Goal: Transaction & Acquisition: Purchase product/service

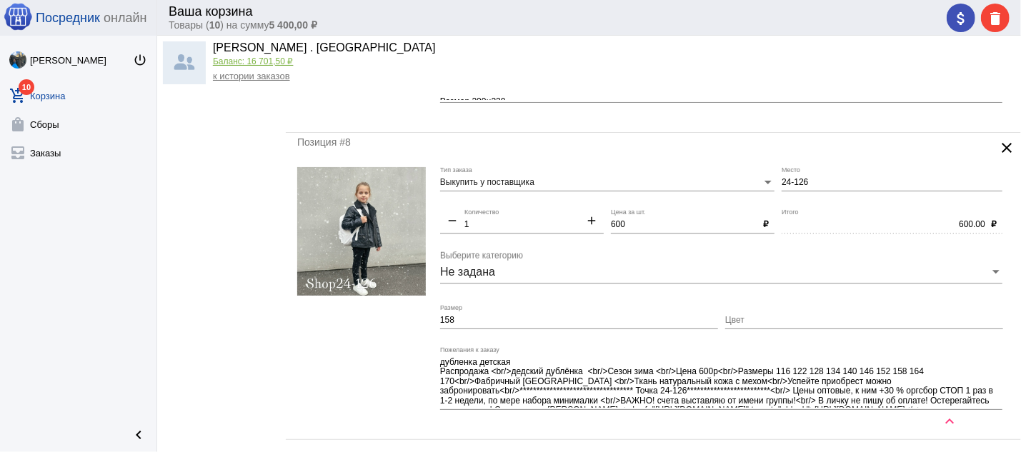
scroll to position [2137, 0]
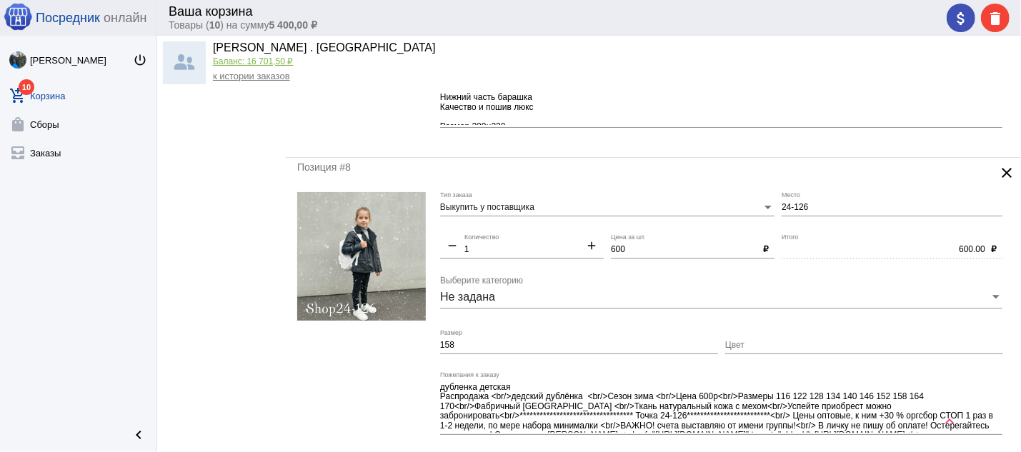
click at [388, 283] on img at bounding box center [361, 256] width 129 height 129
click at [748, 351] on input "Цвет" at bounding box center [864, 346] width 278 height 10
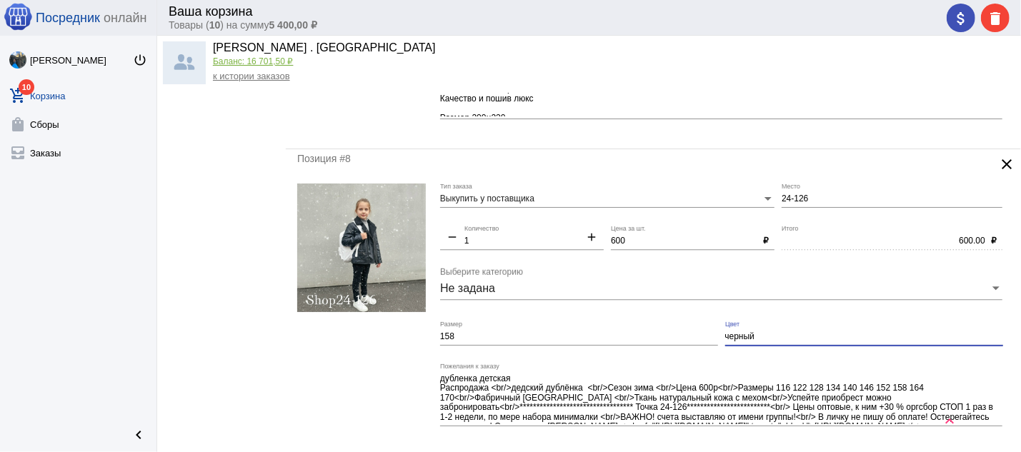
scroll to position [2291, 0]
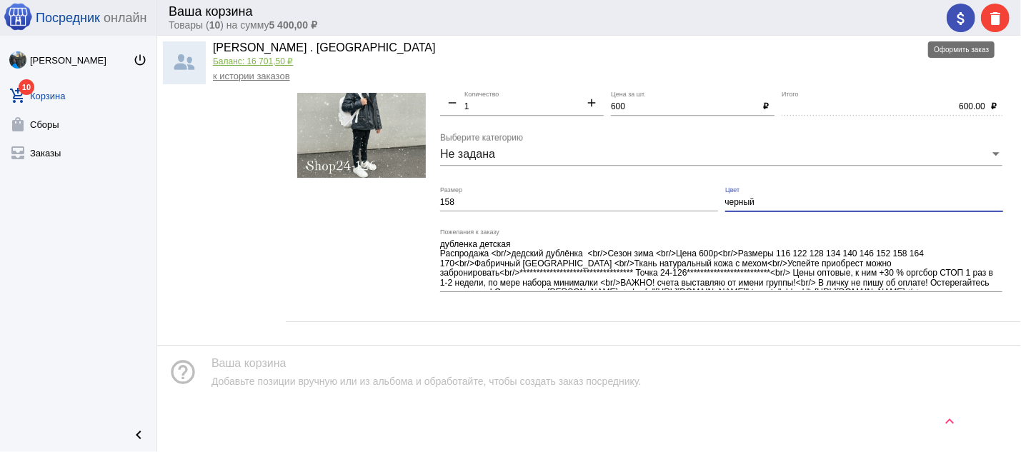
type input "черный"
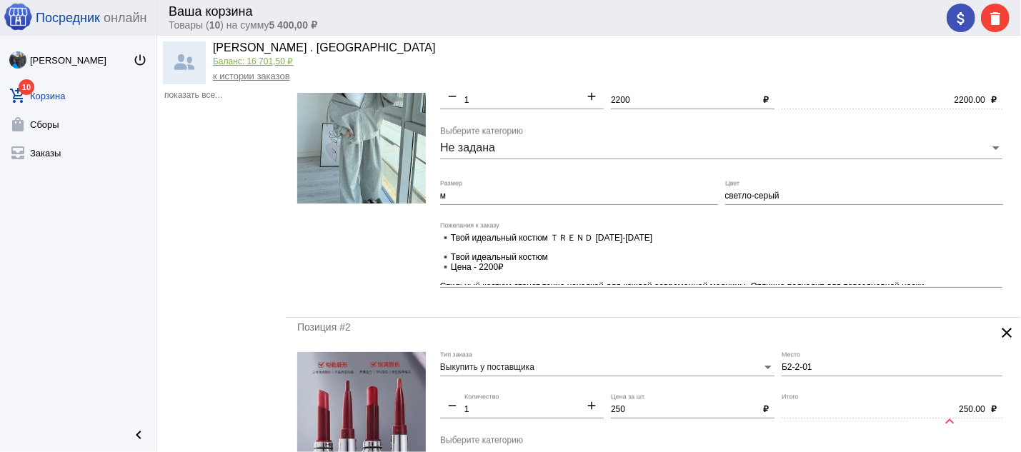
scroll to position [0, 0]
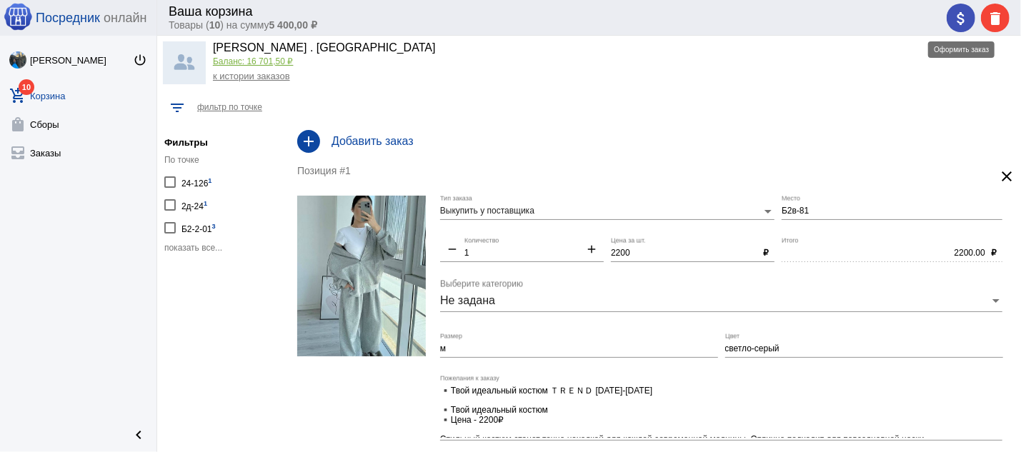
click at [962, 23] on mat-icon "attach_money" at bounding box center [961, 18] width 17 height 17
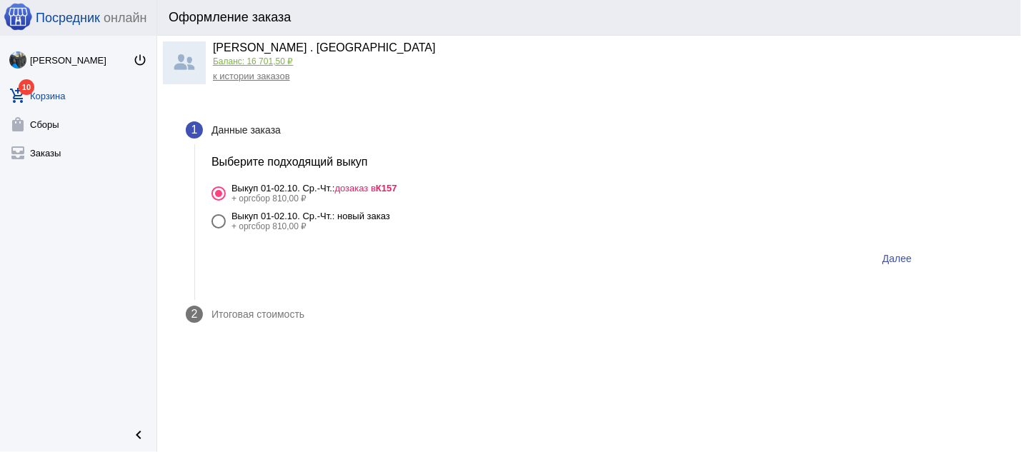
click at [389, 184] on b "К157" at bounding box center [386, 188] width 21 height 11
click at [219, 201] on input "Выкуп 01-02.10. Ср.-Чт.: дозаказ в К157 + оргсбор 810,00 ₽" at bounding box center [218, 201] width 1 height 1
click at [897, 257] on span "Далее" at bounding box center [897, 258] width 29 height 11
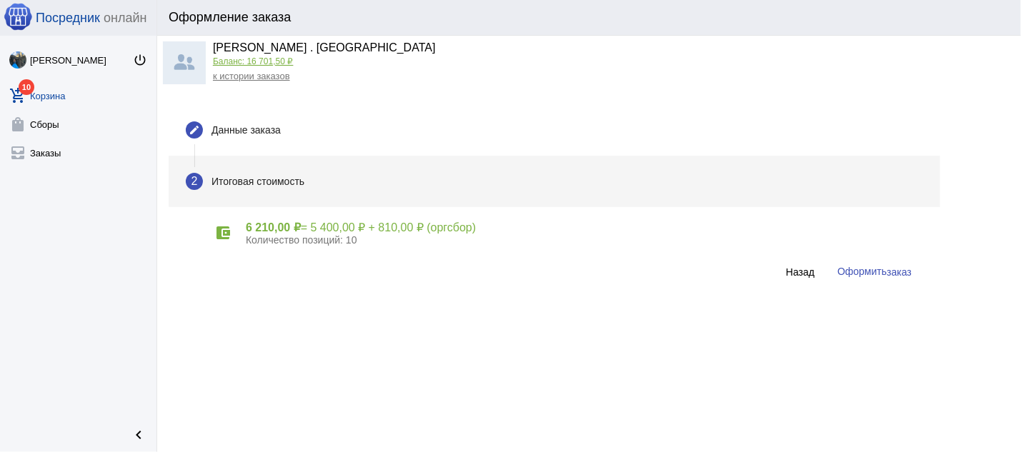
click at [891, 276] on span "заказ" at bounding box center [899, 272] width 25 height 11
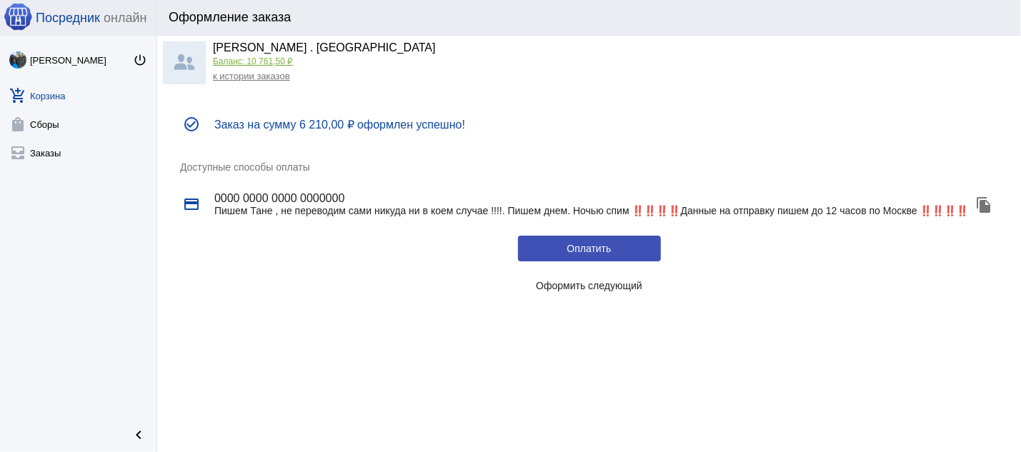
click at [255, 76] on link "к истории заказов" at bounding box center [251, 76] width 77 height 11
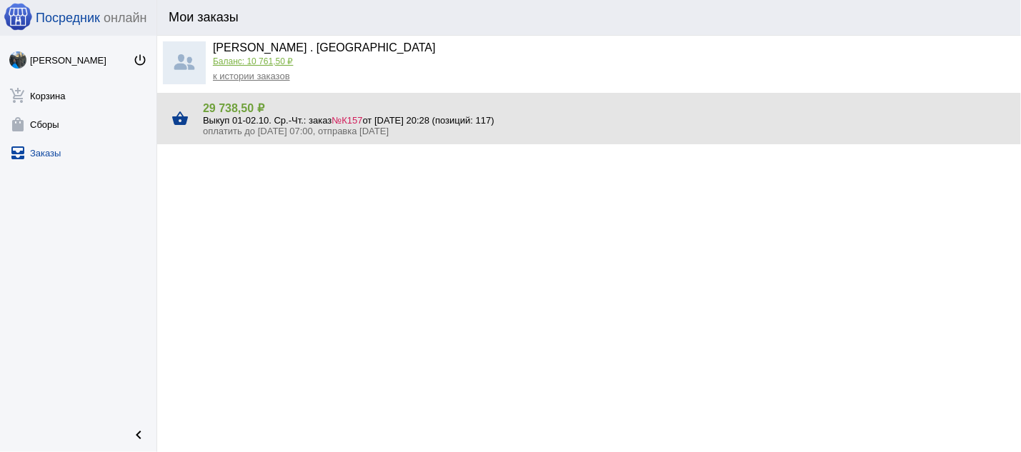
click at [350, 121] on span "№К157" at bounding box center [347, 120] width 31 height 11
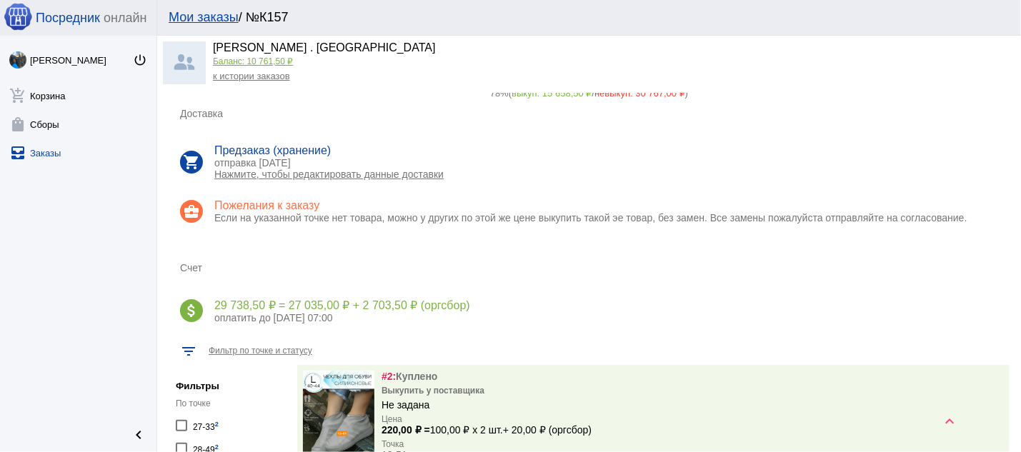
scroll to position [76, 0]
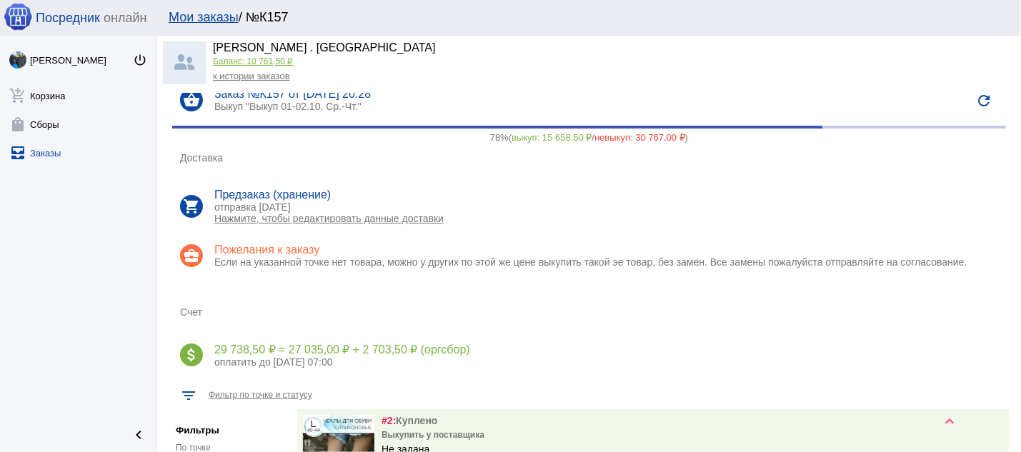
click at [369, 223] on p "Нажмите, чтобы редактировать данные доставки" at bounding box center [606, 218] width 784 height 11
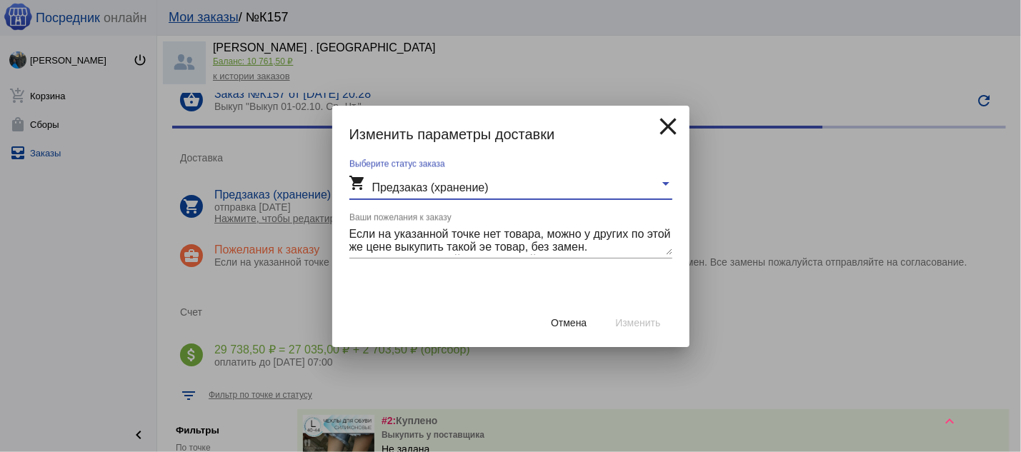
click at [479, 182] on mat-select-trigger "shopping_cart Предзаказ (хранение)" at bounding box center [419, 188] width 139 height 12
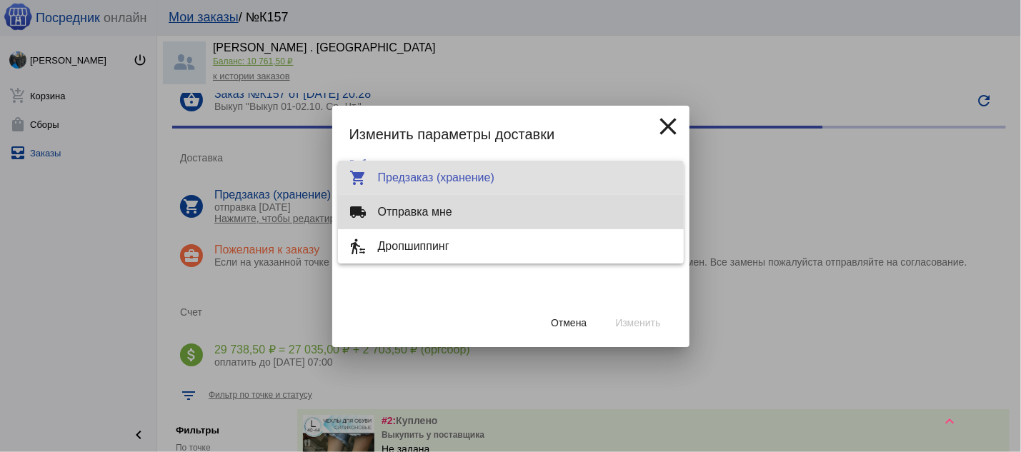
click at [477, 214] on span "local_shipping Отправка мне" at bounding box center [511, 212] width 323 height 34
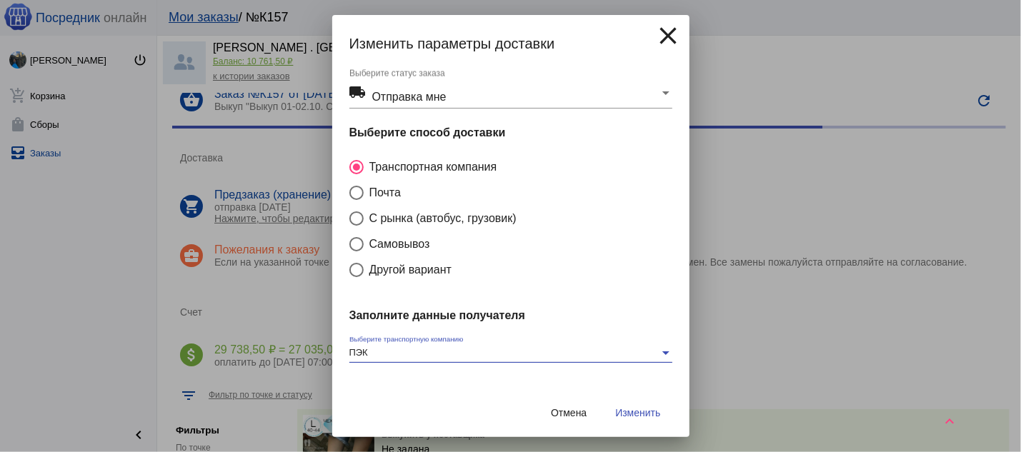
click at [410, 354] on div "ПЭК" at bounding box center [505, 353] width 310 height 11
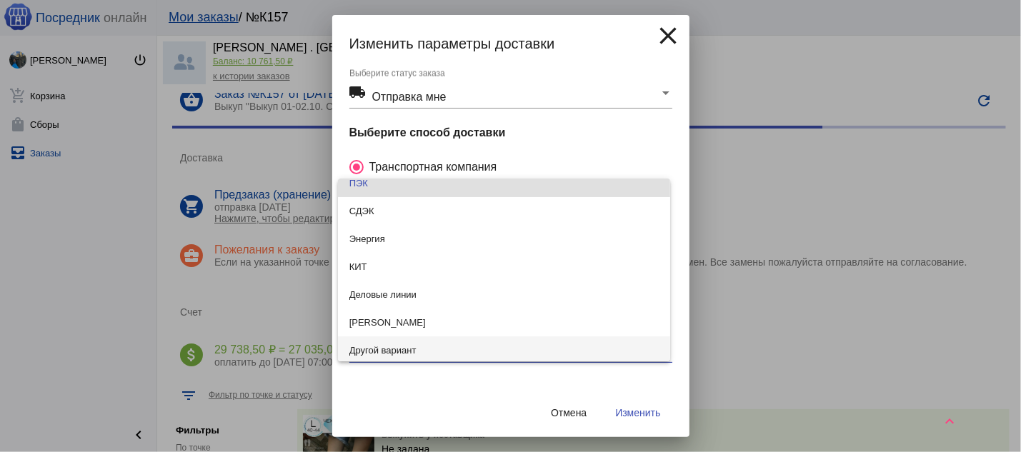
scroll to position [12, 0]
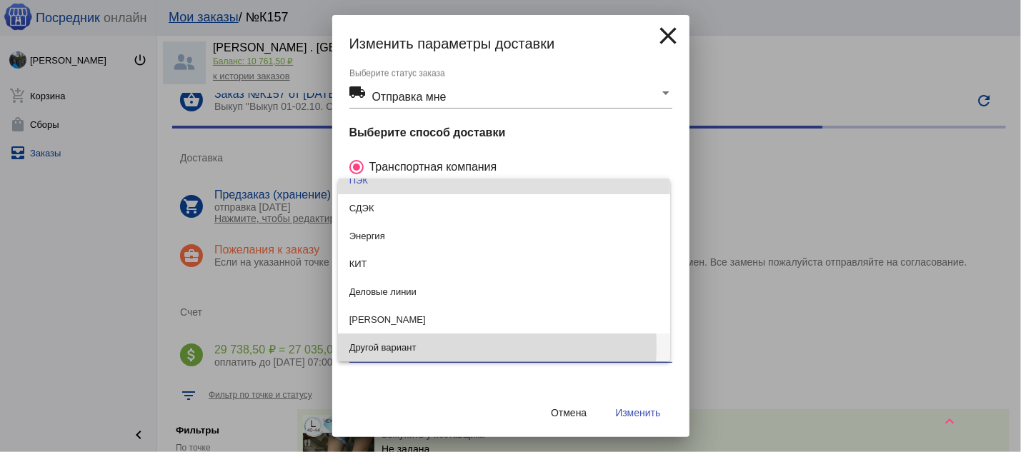
click at [415, 347] on span "Другой вариант" at bounding box center [504, 348] width 309 height 28
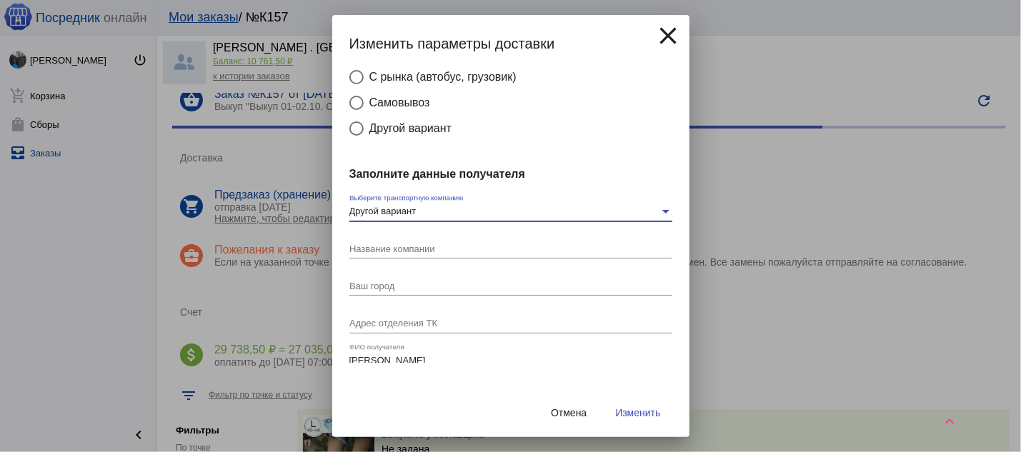
scroll to position [153, 0]
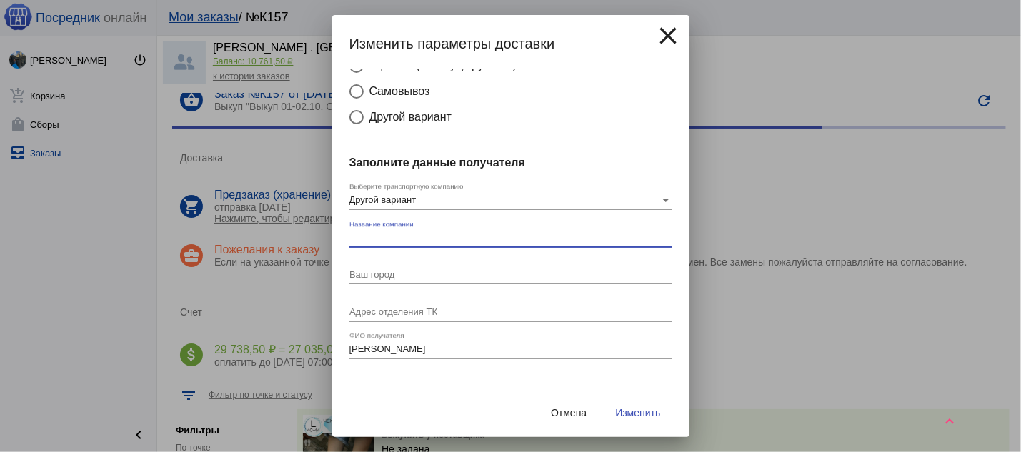
click at [447, 242] on input "Название компании" at bounding box center [511, 238] width 323 height 11
type input "Жигули Карго"
click at [429, 276] on input "Ваш город" at bounding box center [511, 275] width 323 height 11
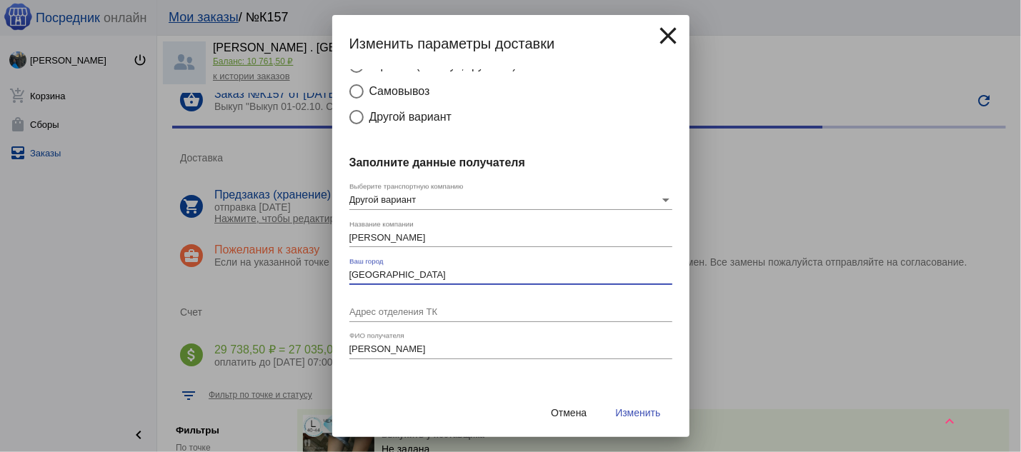
type input "[GEOGRAPHIC_DATA]"
click at [385, 308] on div "Адрес отделения ТК" at bounding box center [511, 310] width 323 height 26
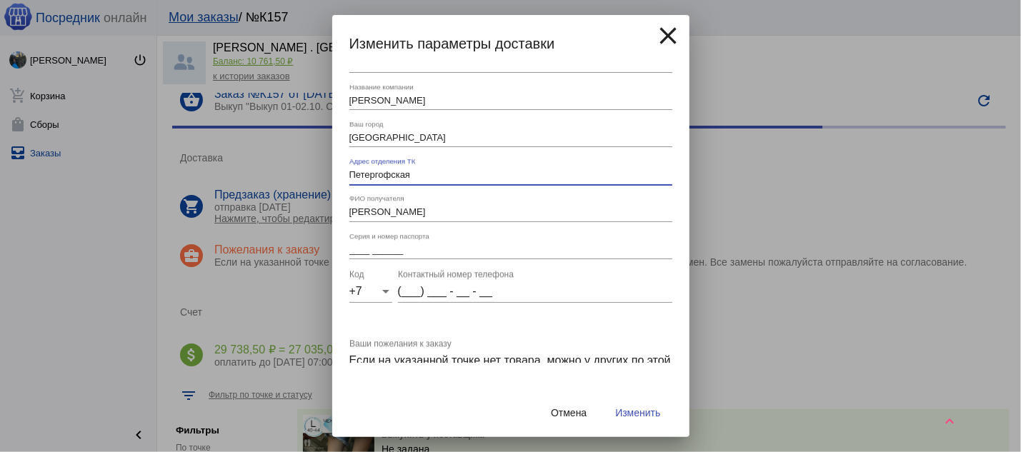
scroll to position [307, 0]
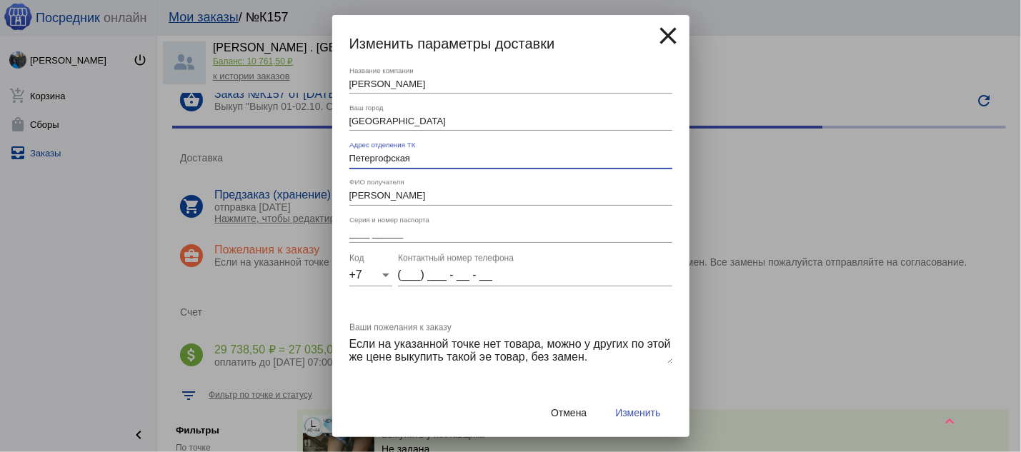
type input "Петергофская"
click at [356, 239] on input "____ ______" at bounding box center [511, 234] width 323 height 11
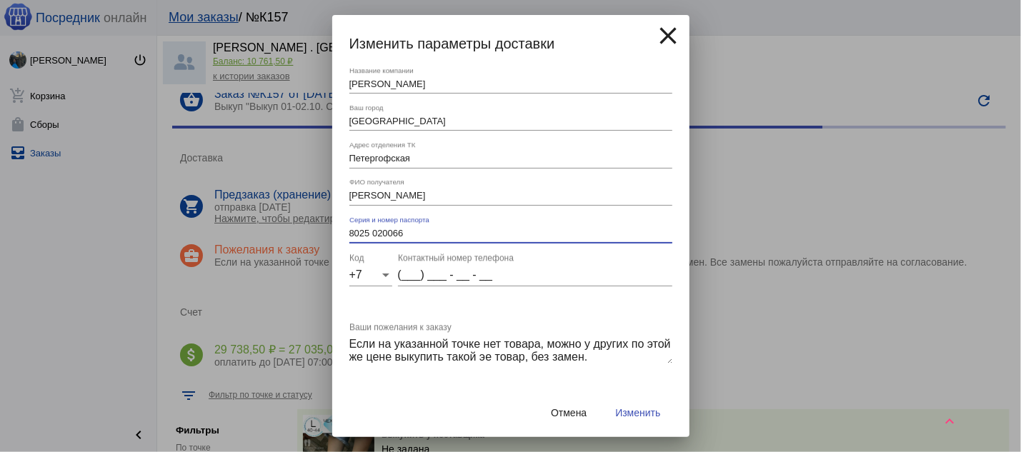
type input "8025 020066"
click at [406, 282] on input "(___) ___ - __ - __" at bounding box center [535, 275] width 274 height 13
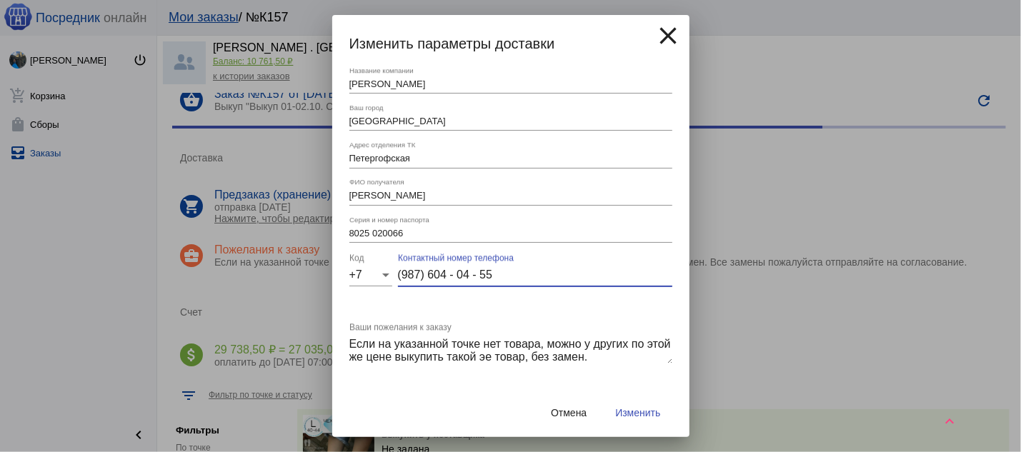
scroll to position [345, 0]
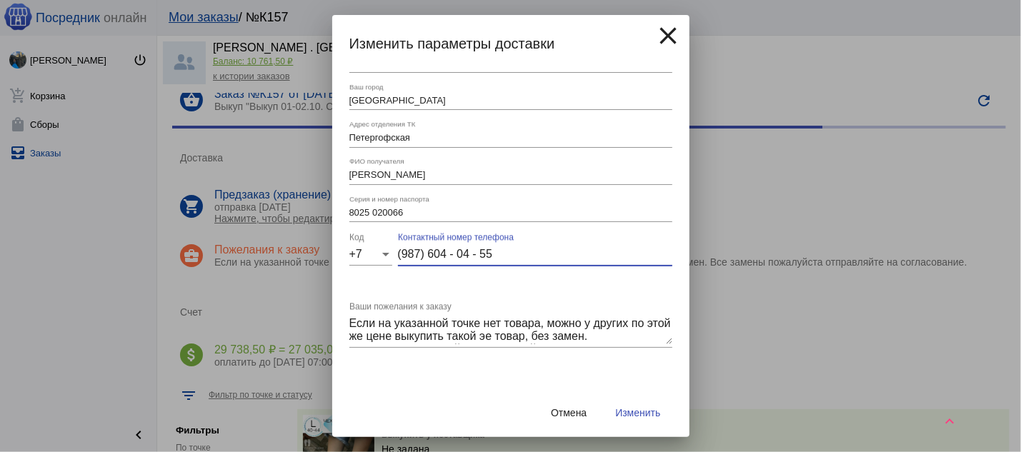
type input "(987) 604 - 04 - 55"
click at [635, 415] on span "Изменить" at bounding box center [637, 412] width 45 height 11
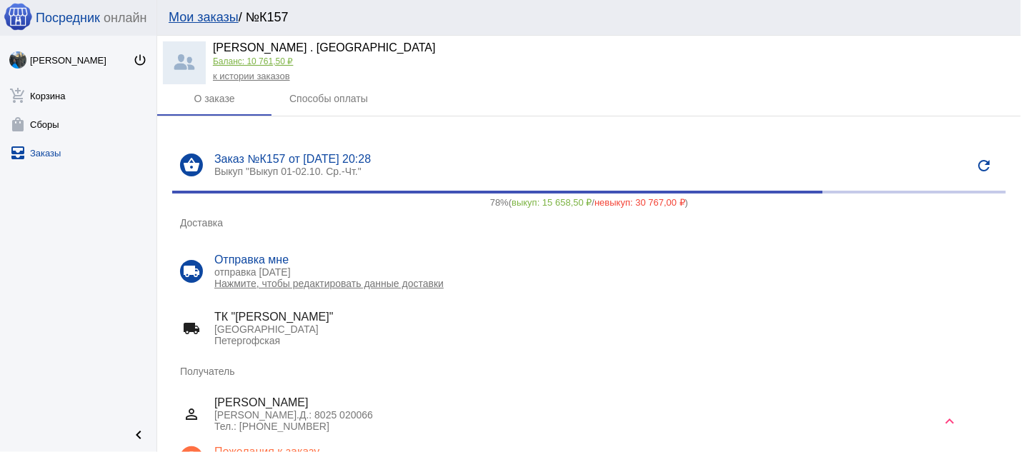
scroll to position [0, 0]
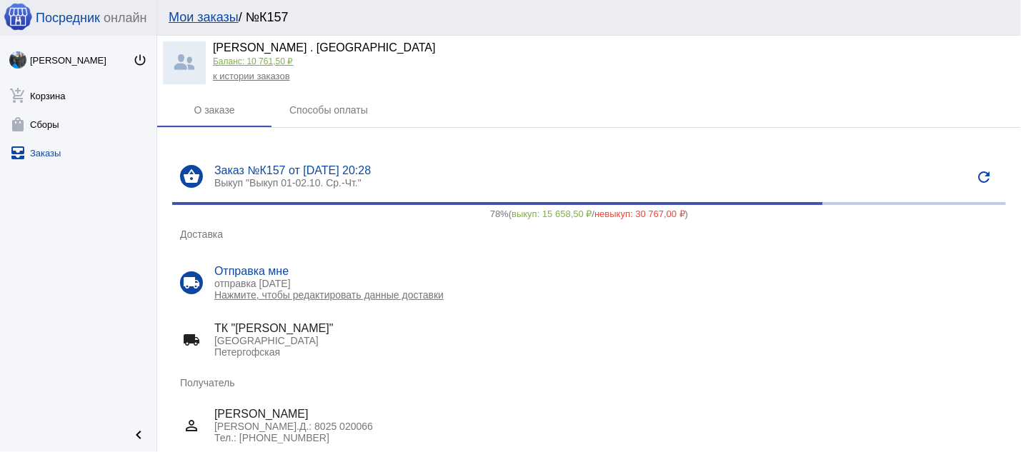
click at [278, 82] on div "к истории заказов" at bounding box center [324, 75] width 222 height 13
click at [277, 77] on link "к истории заказов" at bounding box center [251, 76] width 77 height 11
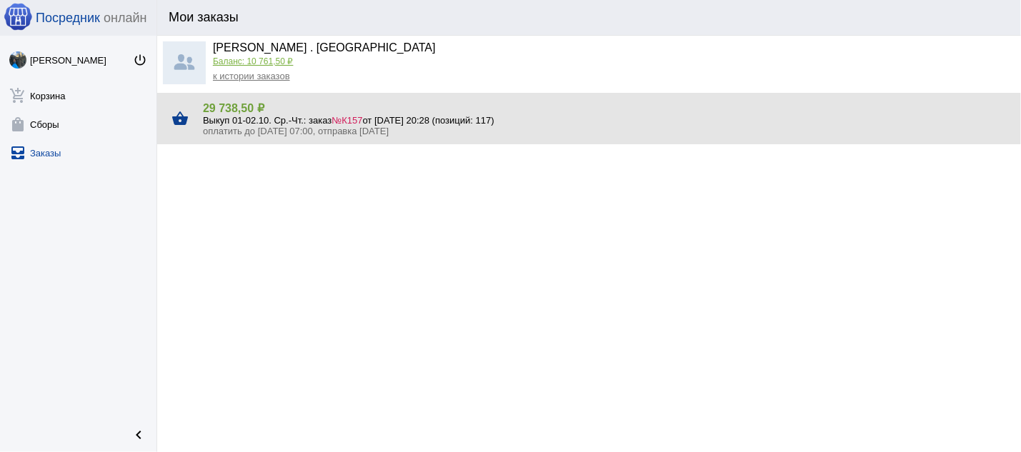
click at [357, 117] on span "№К157" at bounding box center [347, 120] width 31 height 11
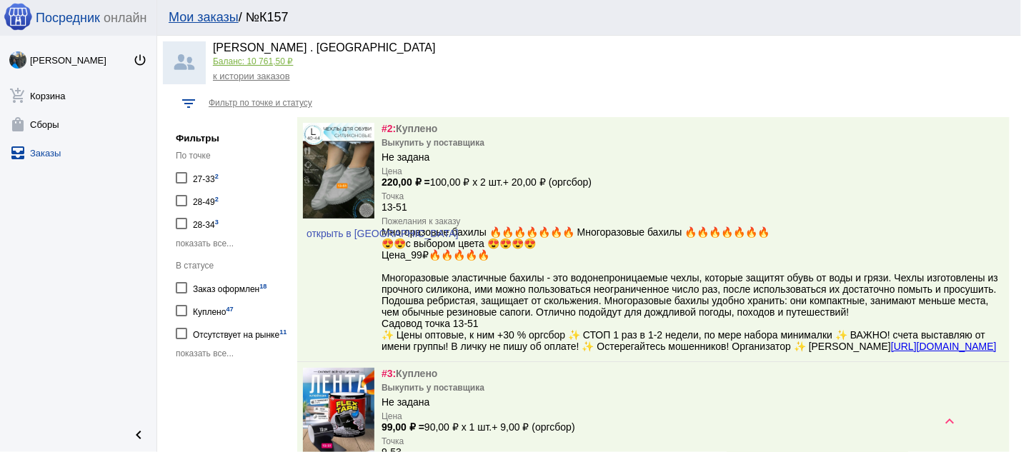
scroll to position [536, 0]
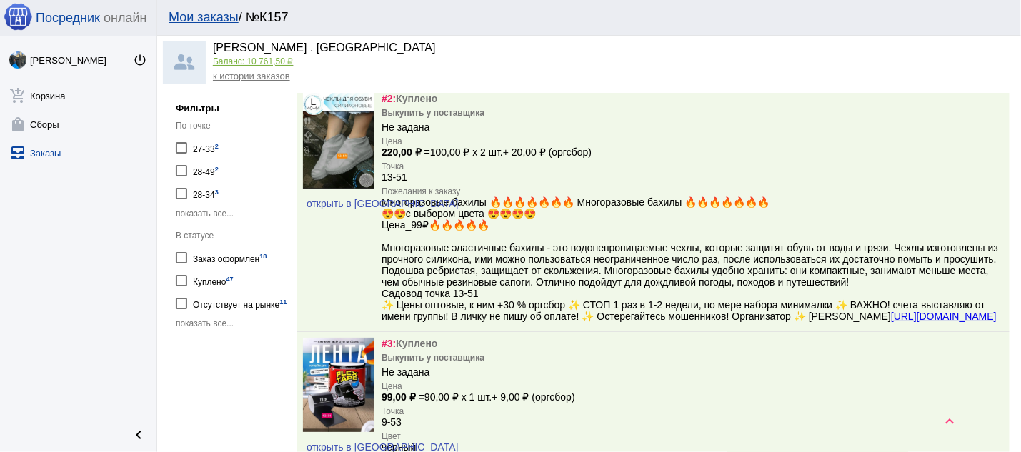
click at [234, 255] on div "Заказ оформлен 18" at bounding box center [230, 257] width 74 height 19
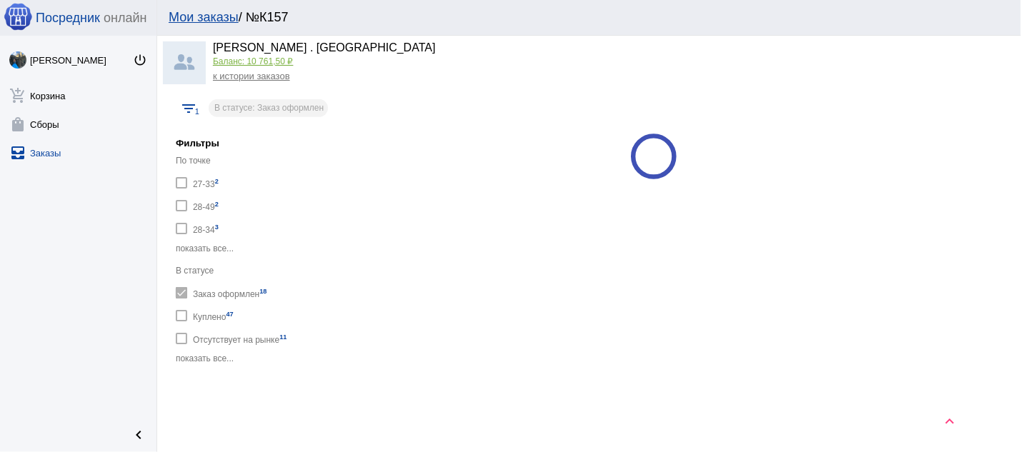
checkbox input "true"
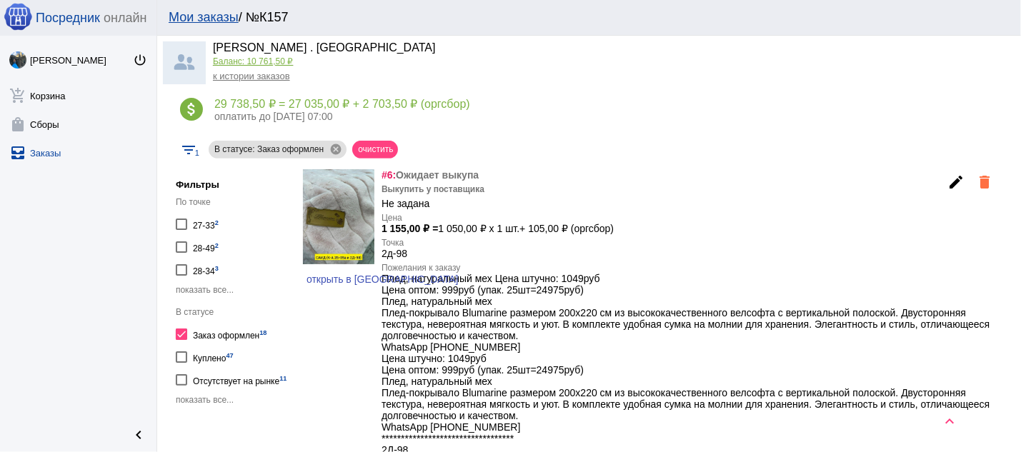
scroll to position [536, 0]
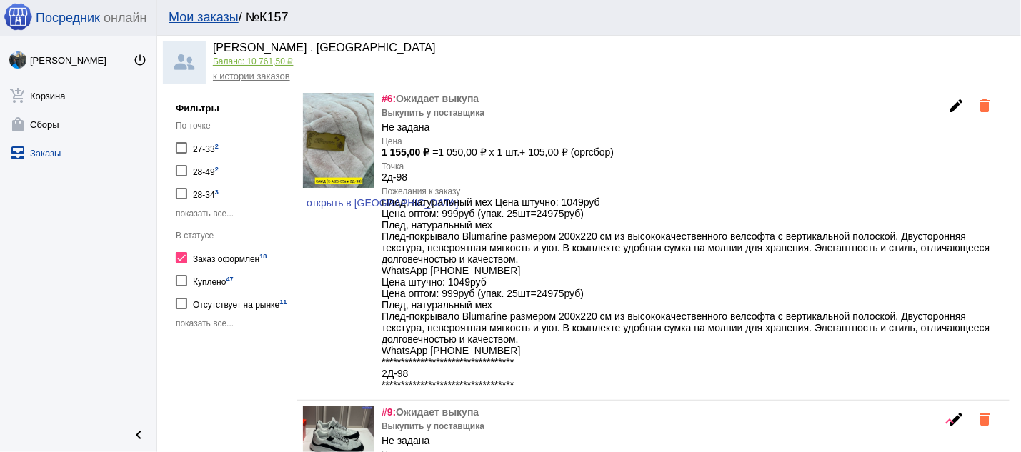
click at [184, 254] on div at bounding box center [181, 257] width 11 height 11
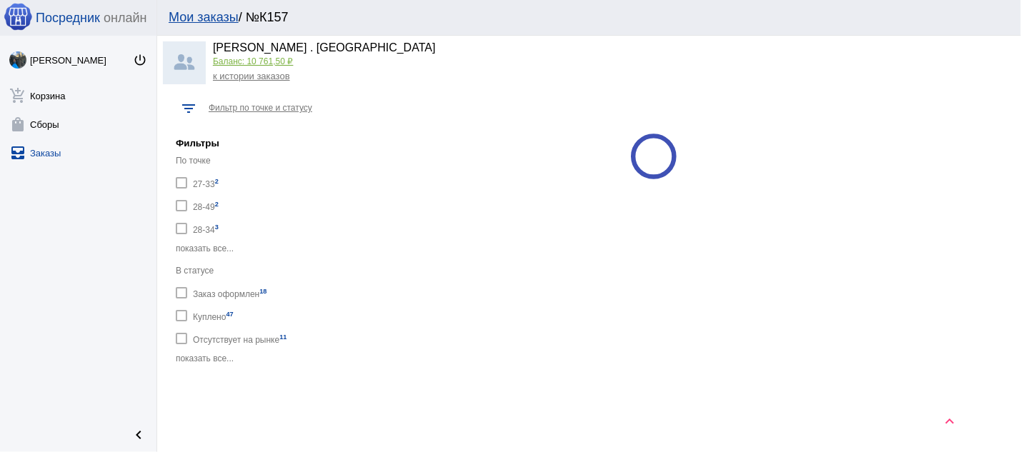
checkbox input "false"
click at [179, 310] on div at bounding box center [181, 315] width 11 height 11
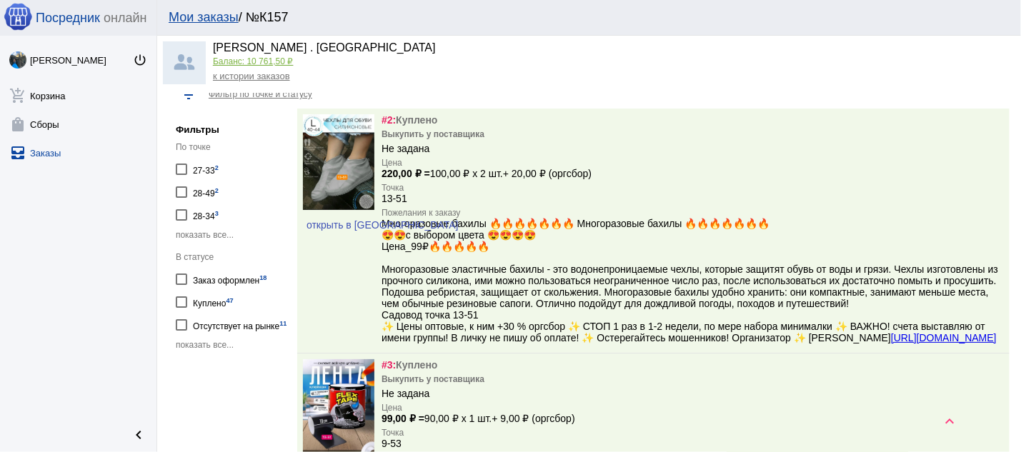
click at [182, 301] on div at bounding box center [181, 302] width 11 height 11
checkbox input "true"
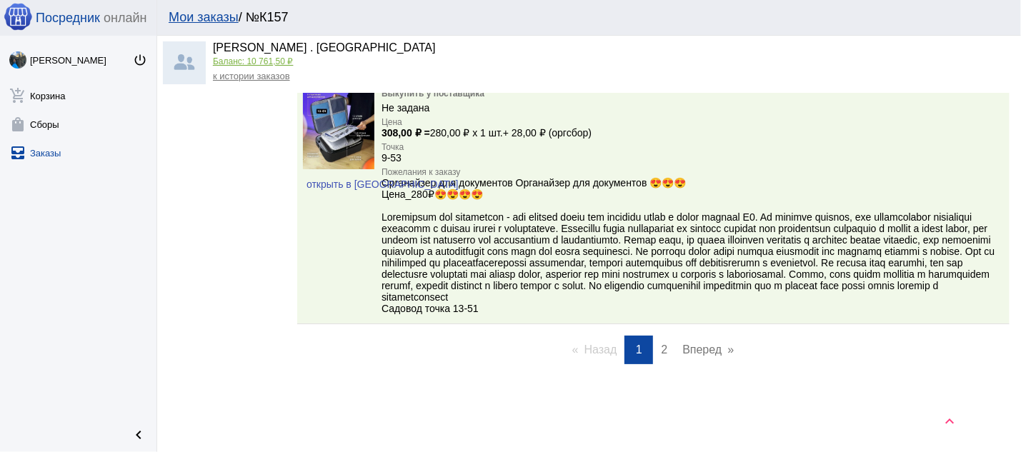
scroll to position [16750, 0]
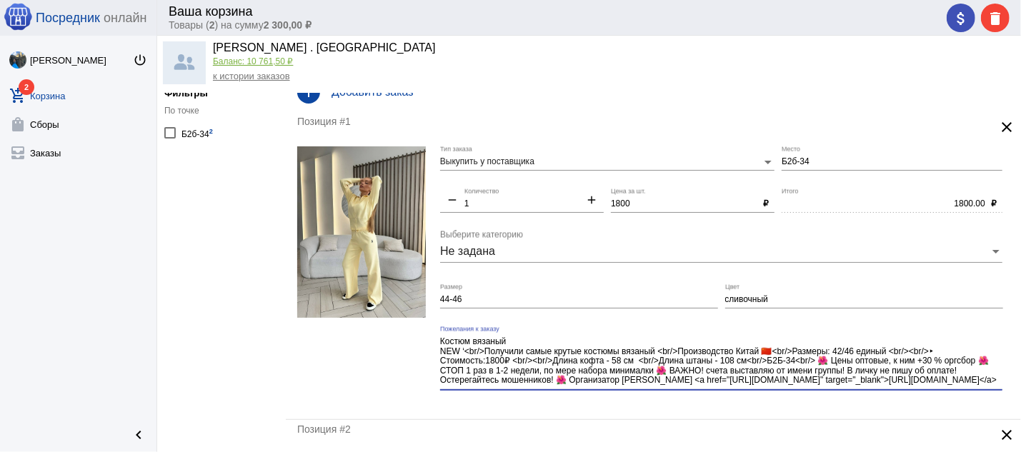
scroll to position [9, 0]
drag, startPoint x: 812, startPoint y: 363, endPoint x: 828, endPoint y: 402, distance: 42.0
click at [828, 387] on textarea "Костюм вязаный NEW ‘<br/>Получили самые крутые костюмы вязаный <br/>Производств…" at bounding box center [721, 361] width 563 height 51
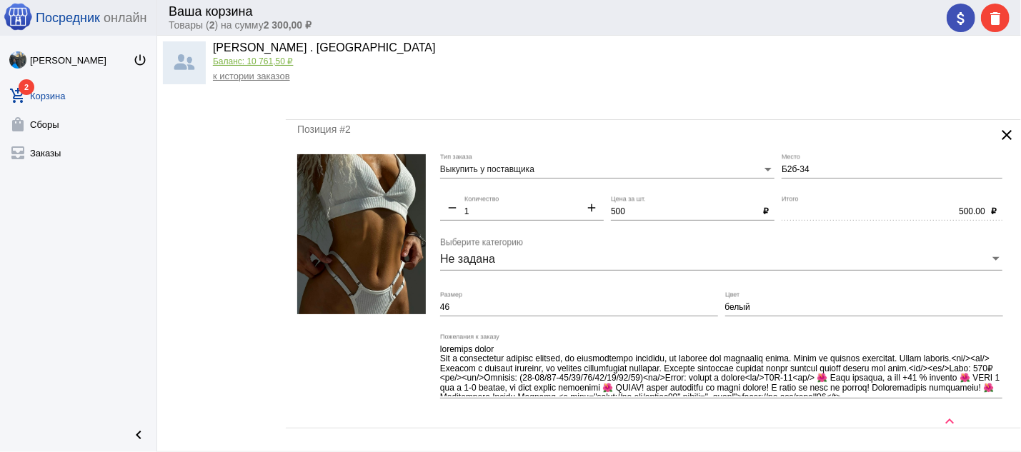
scroll to position [356, 0]
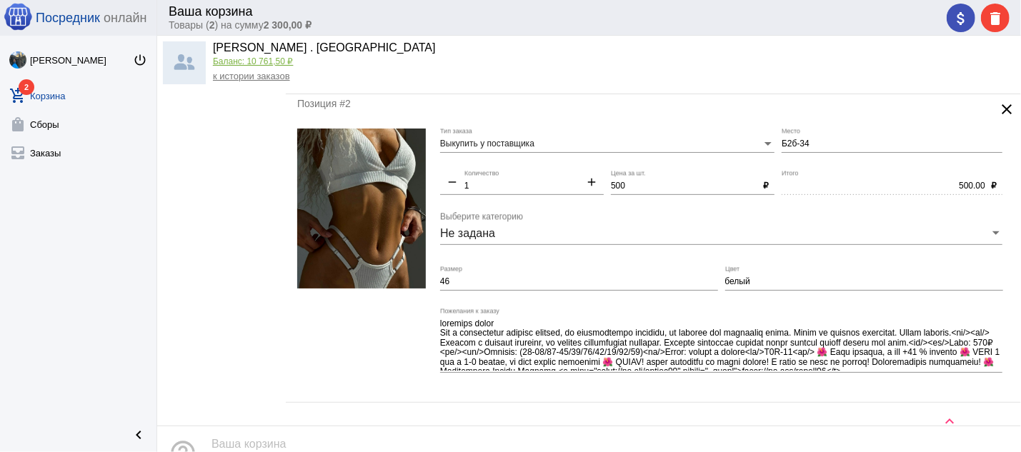
type textarea "Костюм вязаный NEW ‘<br/>Получили самые крутые костюмы вязаный <br/>Производств…"
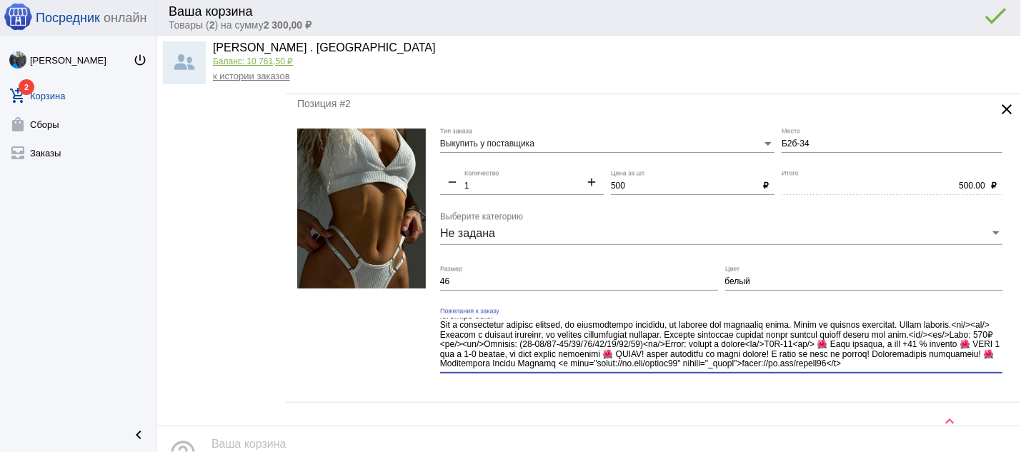
scroll to position [18, 0]
drag, startPoint x: 623, startPoint y: 368, endPoint x: 915, endPoint y: 384, distance: 292.8
click at [915, 371] on textarea "Пожелания к заказу" at bounding box center [721, 344] width 563 height 53
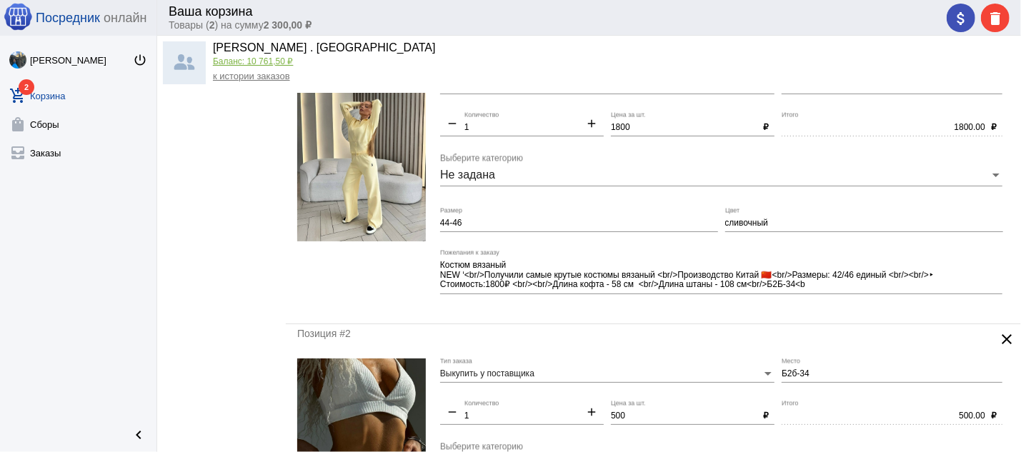
scroll to position [0, 0]
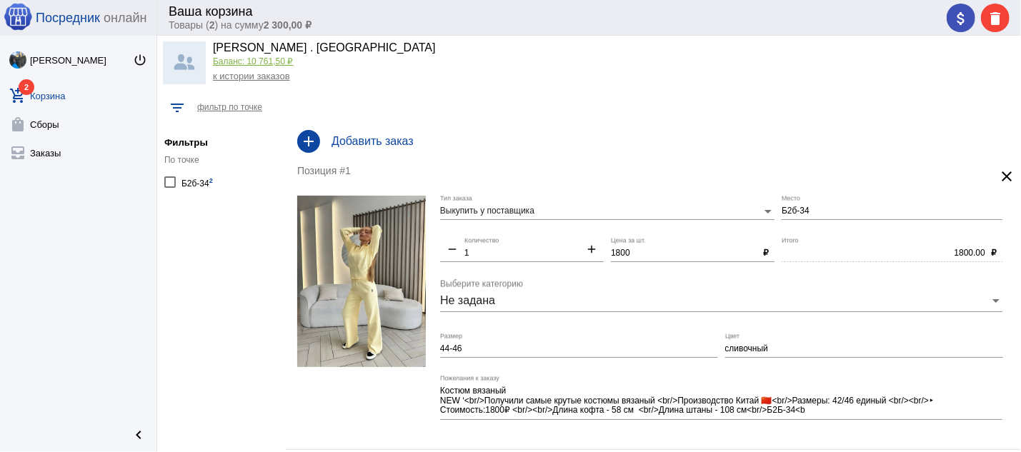
type textarea "комплект белья Топ с невероятным запахом спереди, на регулируемых бретелях, на …"
click at [242, 71] on div "к истории заказов" at bounding box center [324, 75] width 222 height 13
click at [284, 76] on link "к истории заказов" at bounding box center [251, 76] width 77 height 11
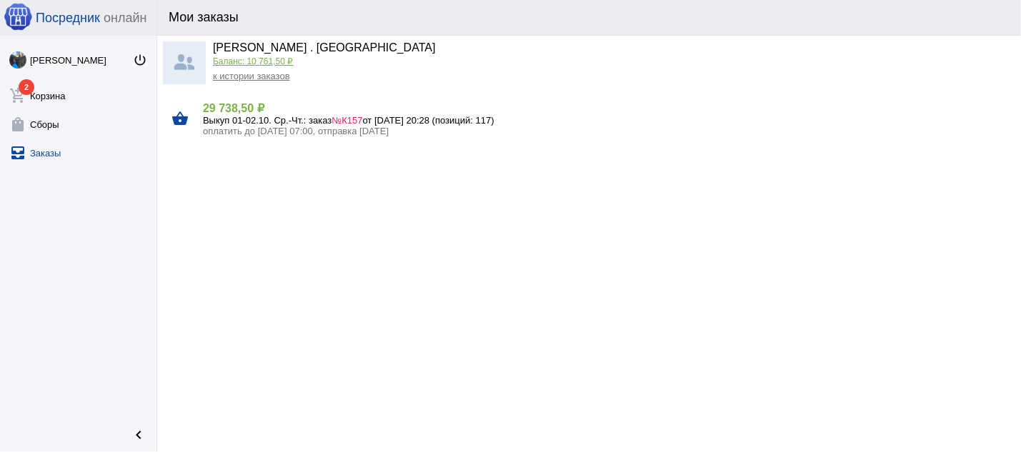
click at [355, 119] on span "№К157" at bounding box center [347, 120] width 31 height 11
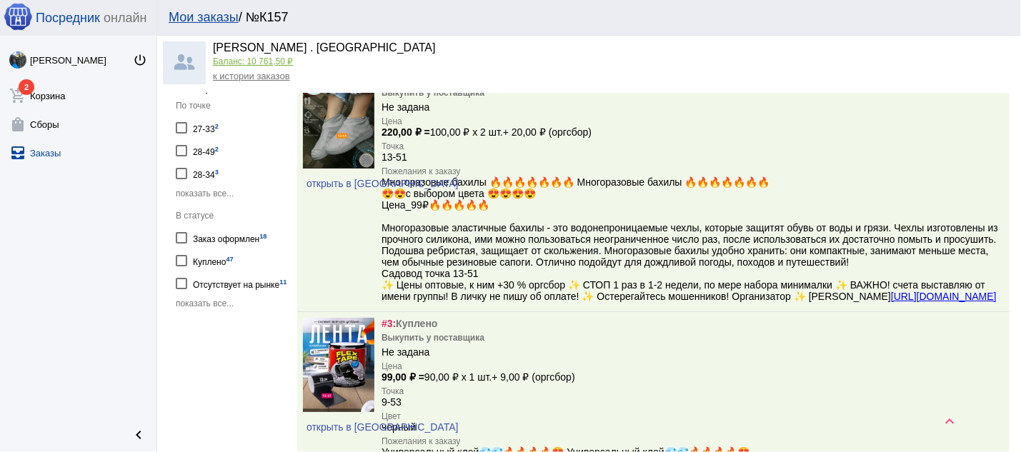
scroll to position [536, 0]
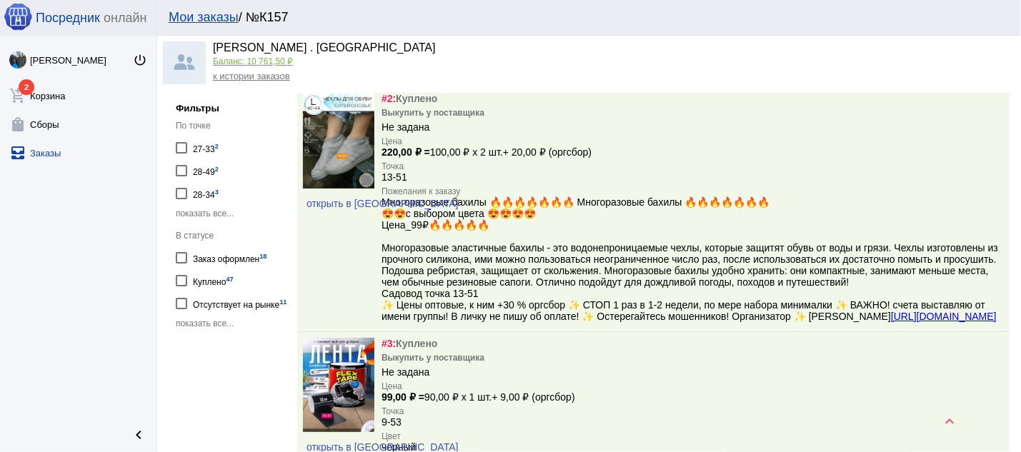
click at [237, 259] on div "Заказ оформлен 18" at bounding box center [230, 257] width 74 height 19
checkbox input "true"
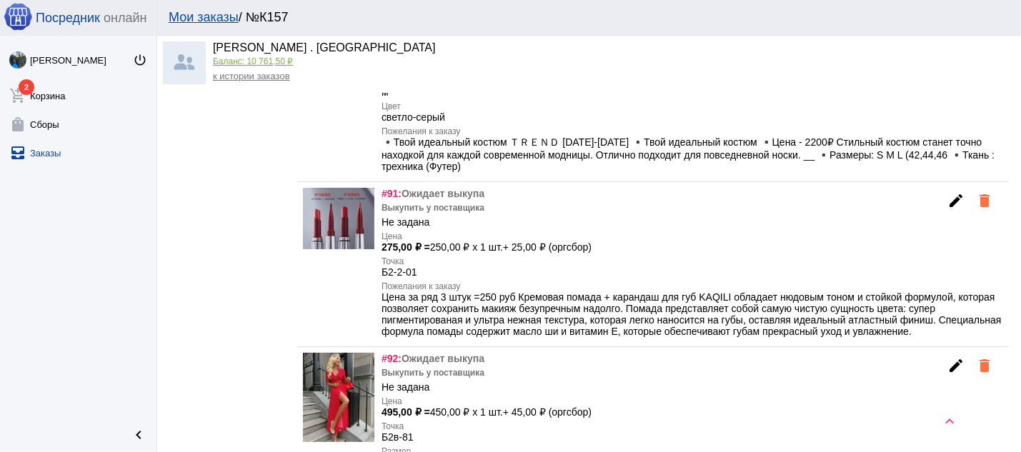
scroll to position [4119, 0]
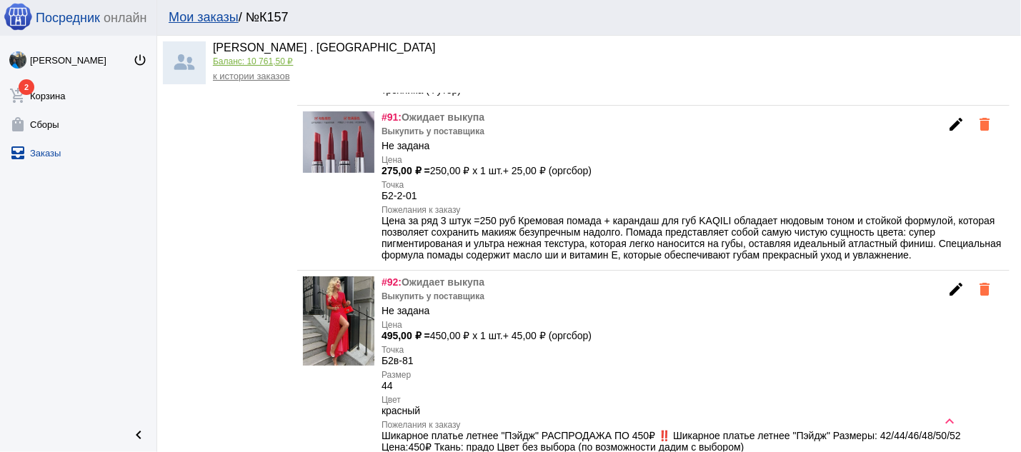
drag, startPoint x: 417, startPoint y: 192, endPoint x: 397, endPoint y: 192, distance: 20.7
click at [397, 99] on div "#90: Ожидает выкупа Выкупить у поставщика Не задана Цена 2 420,00 ₽ = 2 200,00 …" at bounding box center [693, 2] width 623 height 193
click at [431, 99] on div "#90: Ожидает выкупа Выкупить у поставщика Не задана Цена 2 420,00 ₽ = 2 200,00 …" at bounding box center [693, 2] width 623 height 193
drag, startPoint x: 413, startPoint y: 191, endPoint x: 383, endPoint y: 191, distance: 30.0
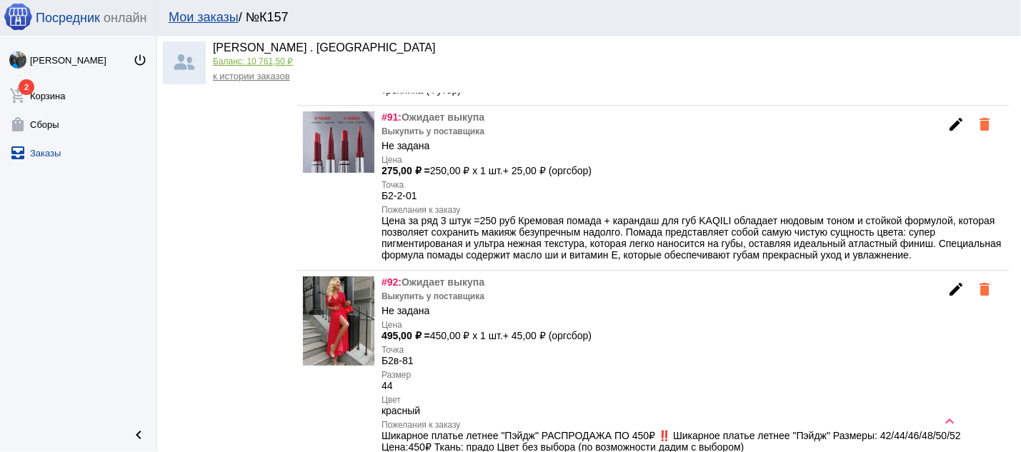
copy div "Б2в-81"
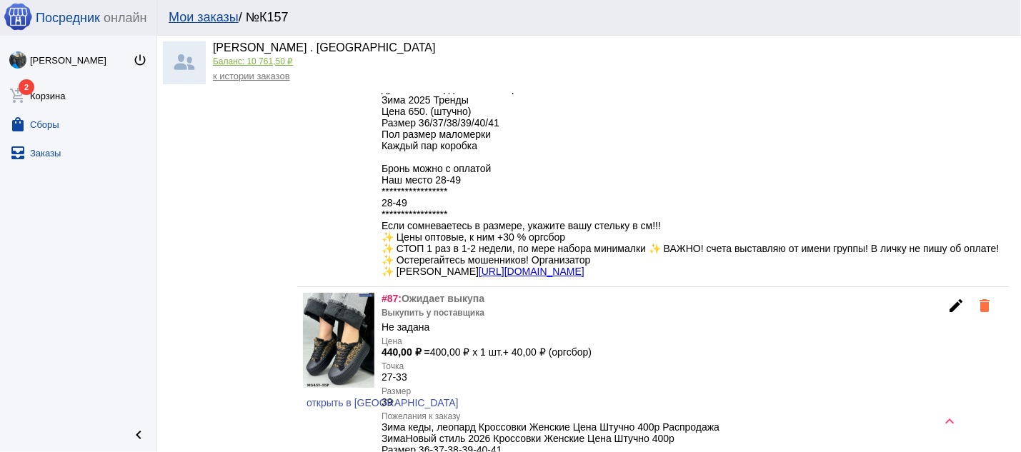
scroll to position [3276, 0]
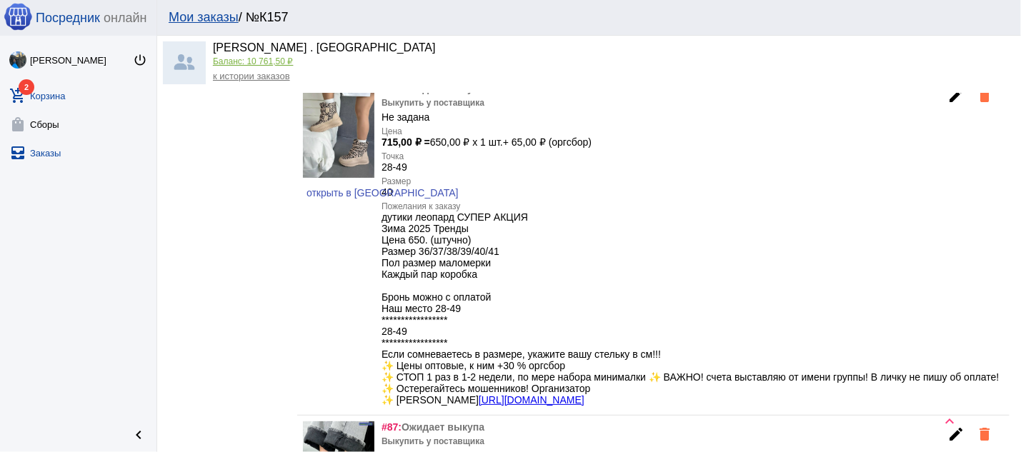
click at [60, 90] on link "add_shopping_cart 2 Корзина" at bounding box center [78, 93] width 157 height 29
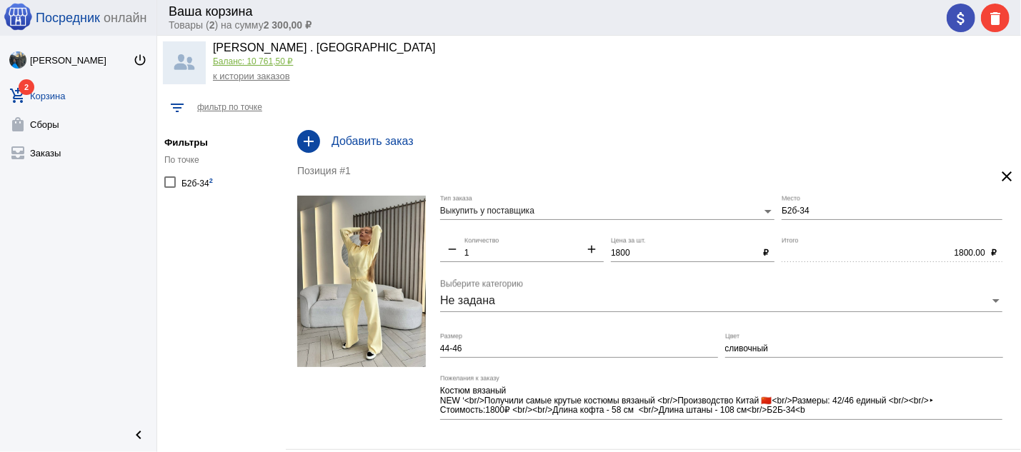
click at [858, 212] on input "Б2б-34" at bounding box center [892, 212] width 221 height 10
drag, startPoint x: 855, startPoint y: 212, endPoint x: 772, endPoint y: 213, distance: 82.9
click at [782, 213] on input "Б2б-34" at bounding box center [892, 212] width 221 height 10
paste input "-81"
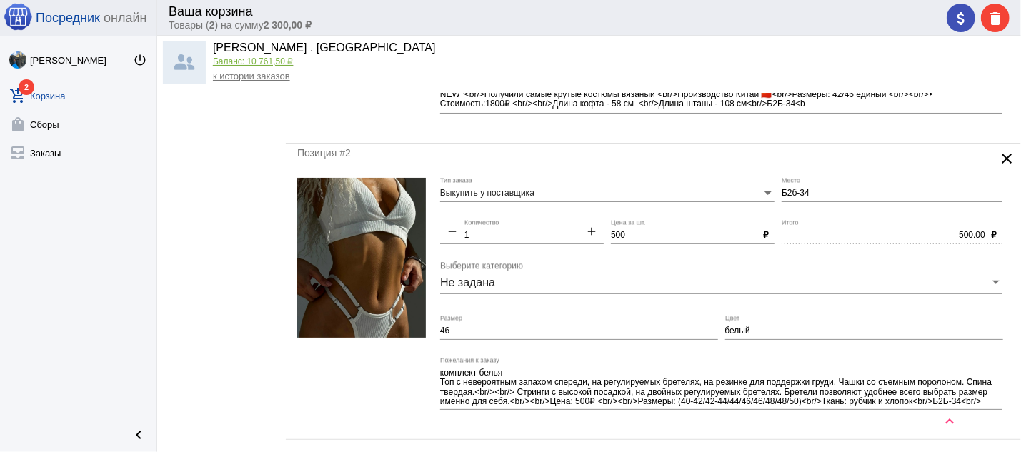
type input "Б2в-81"
drag, startPoint x: 792, startPoint y: 197, endPoint x: 768, endPoint y: 197, distance: 23.6
click at [782, 197] on input "Б2б-34" at bounding box center [892, 194] width 221 height 10
paste input "-81"
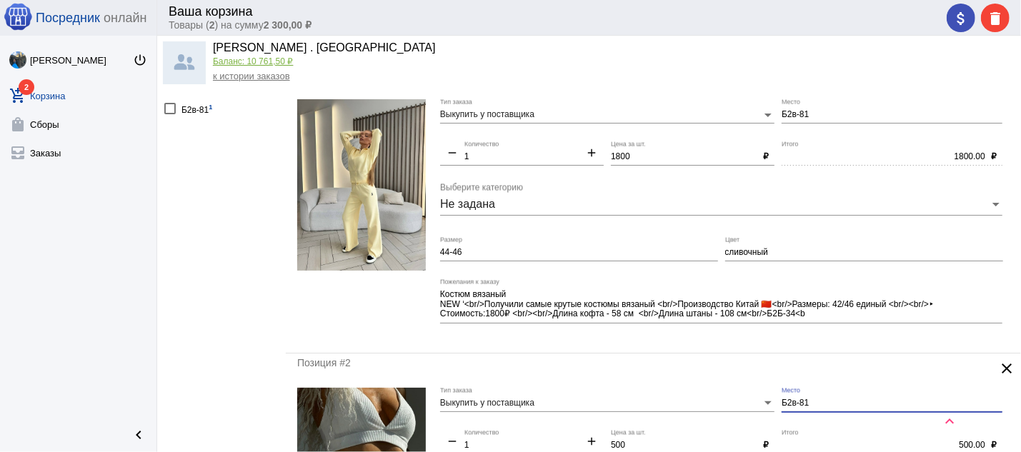
scroll to position [76, 0]
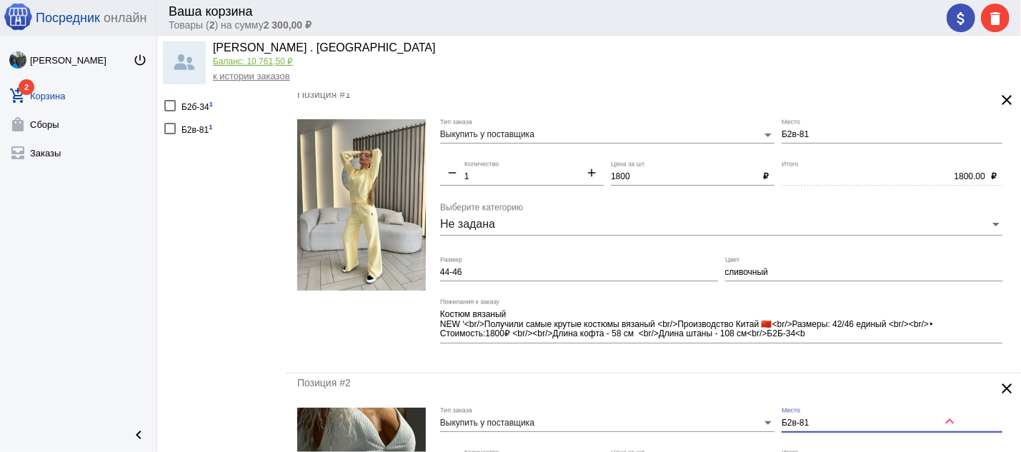
type input "Б2в-81"
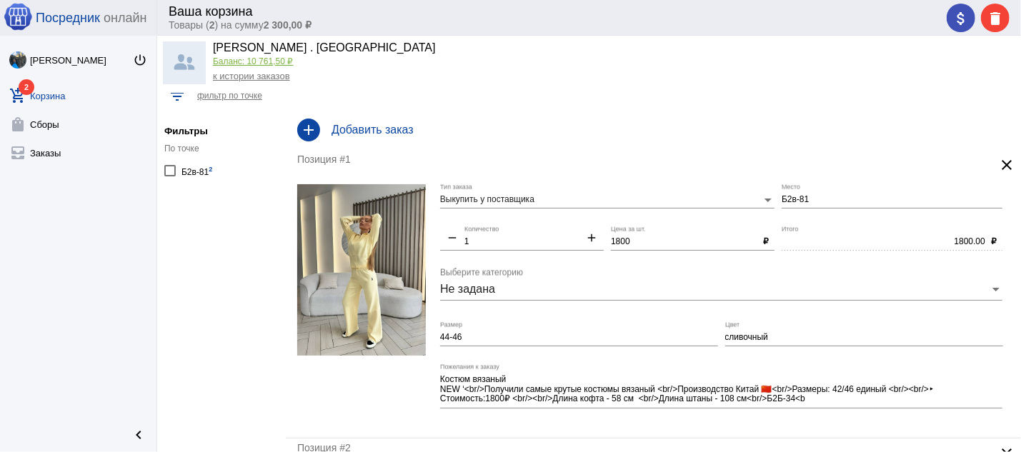
scroll to position [0, 0]
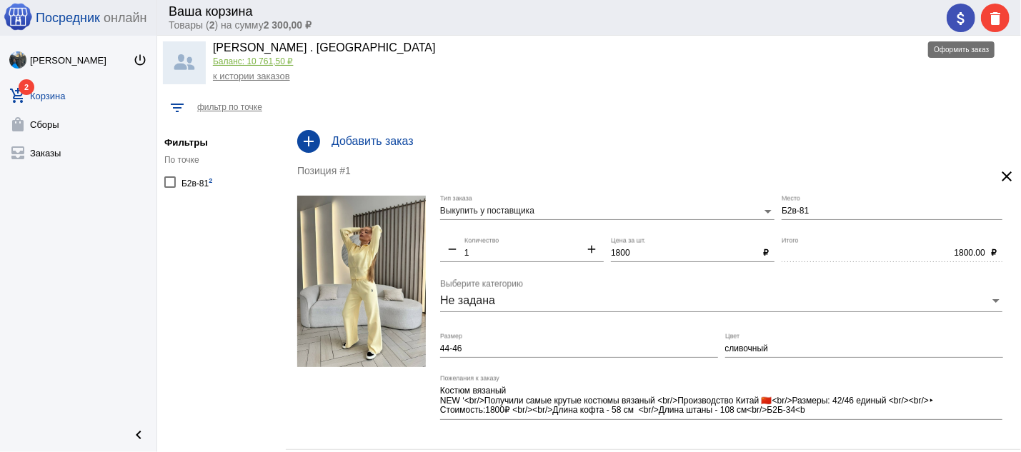
click at [961, 16] on mat-icon "attach_money" at bounding box center [961, 18] width 17 height 17
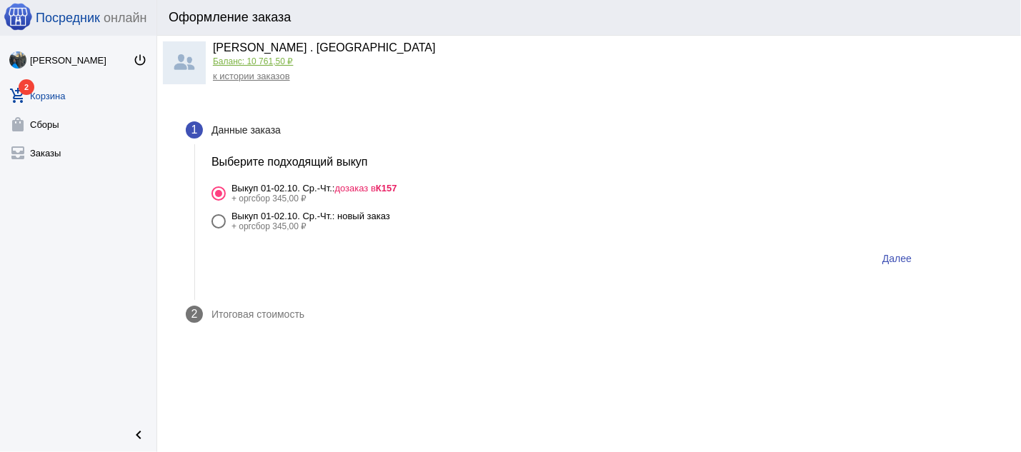
click at [355, 187] on span "дозаказ в К157" at bounding box center [366, 188] width 62 height 11
click at [219, 201] on input "Выкуп 01-02.10. Ср.-Чт.: дозаказ в К157 + оргсбор 345,00 ₽" at bounding box center [218, 201] width 1 height 1
click at [395, 189] on b "К157" at bounding box center [386, 188] width 21 height 11
click at [219, 201] on input "Выкуп 01-02.10. Ср.-Чт.: дозаказ в К157 + оргсбор 345,00 ₽" at bounding box center [218, 201] width 1 height 1
click at [910, 260] on span "Далее" at bounding box center [897, 258] width 29 height 11
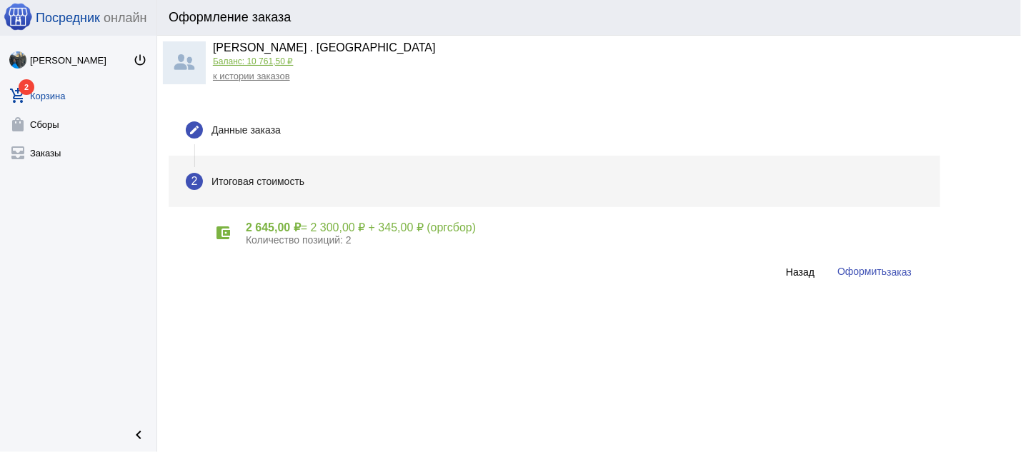
click at [901, 272] on span "заказ" at bounding box center [899, 272] width 25 height 11
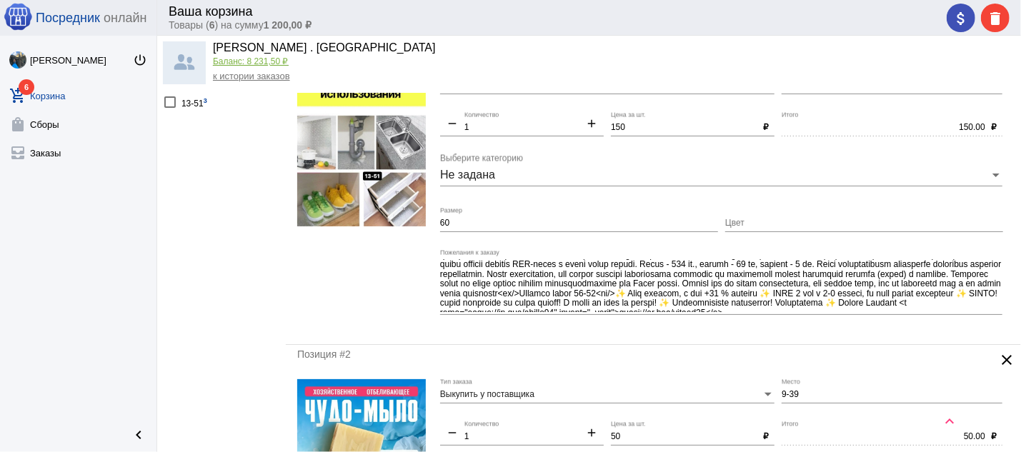
scroll to position [85, 0]
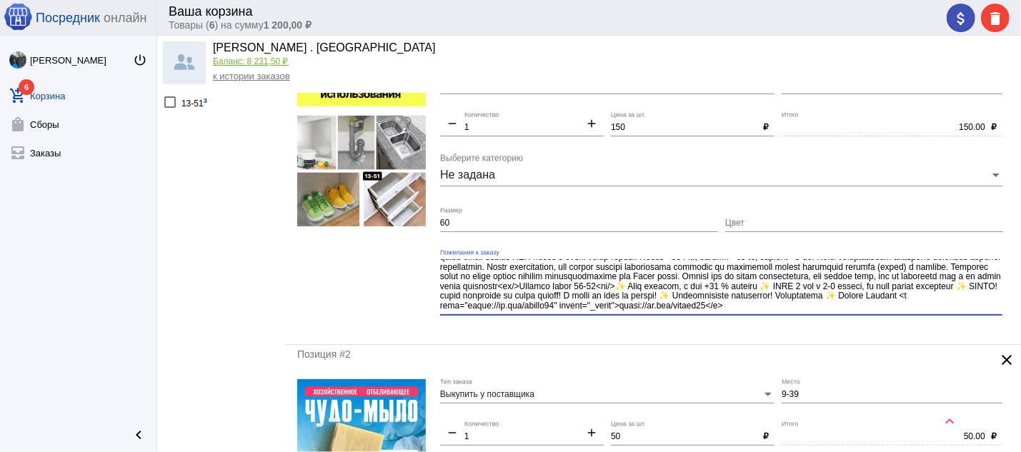
drag, startPoint x: 914, startPoint y: 274, endPoint x: 925, endPoint y: 312, distance: 40.1
click at [925, 312] on textarea "Пожелания к заказу" at bounding box center [721, 285] width 563 height 53
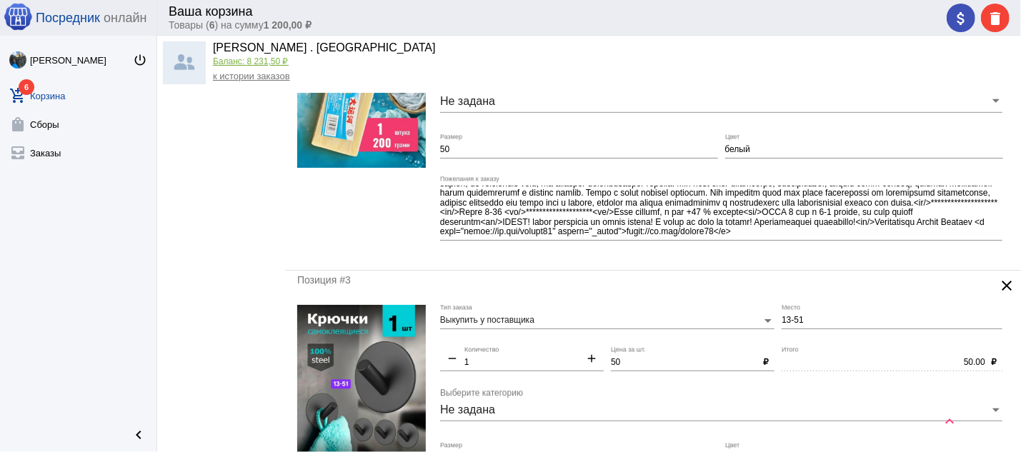
type textarea "Фольга самоклеящяяся 😱😱😱😱Акция акция акция 🔥🔥🔥🔥🔥🔥<br/>Фолга самоклеящейся ✅✅✅✅🔥…"
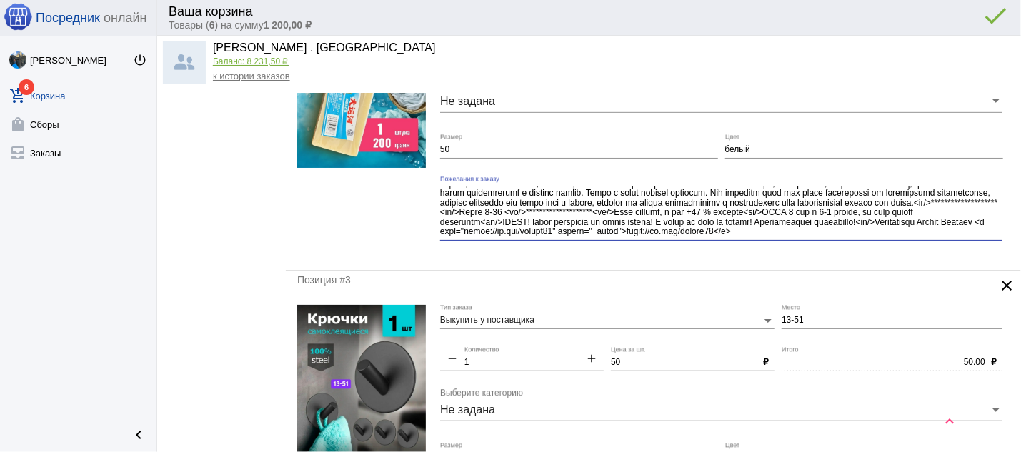
drag, startPoint x: 839, startPoint y: 205, endPoint x: 843, endPoint y: 239, distance: 33.8
click at [843, 239] on textarea "Пожелания к заказу" at bounding box center [721, 212] width 563 height 53
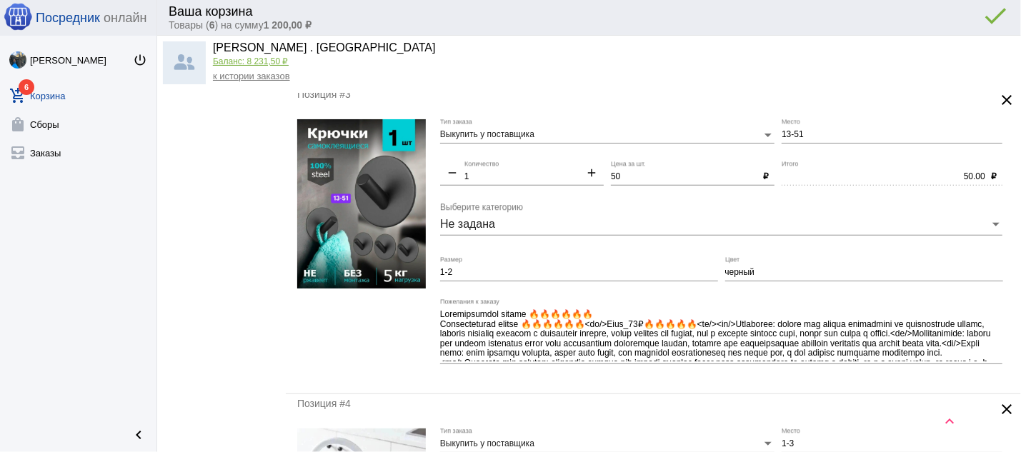
scroll to position [739, 0]
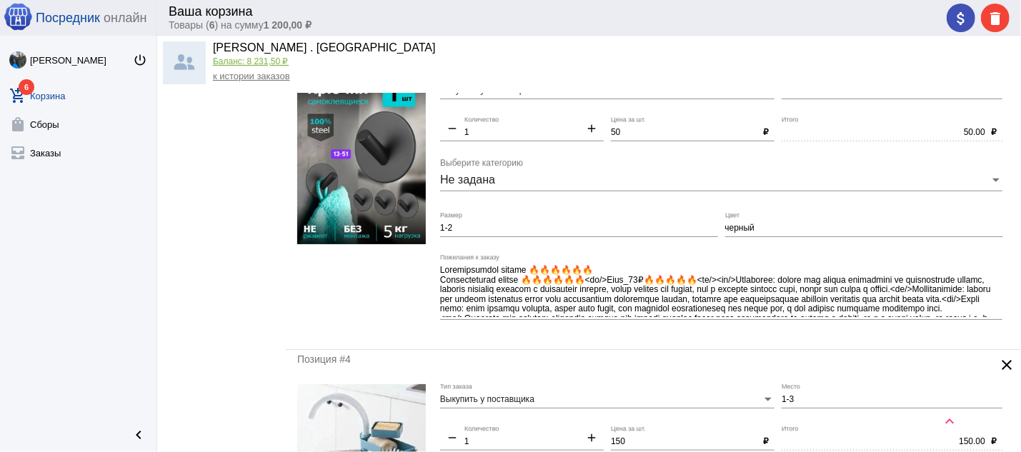
type textarea "Мыло отбеливающее для стирки Распродажа<br/>Цена 1шт 50 руб<br/>Цена от 60шт по…"
drag, startPoint x: 460, startPoint y: 231, endPoint x: 430, endPoint y: 231, distance: 30.0
click at [440, 231] on input "1-2" at bounding box center [579, 229] width 278 height 10
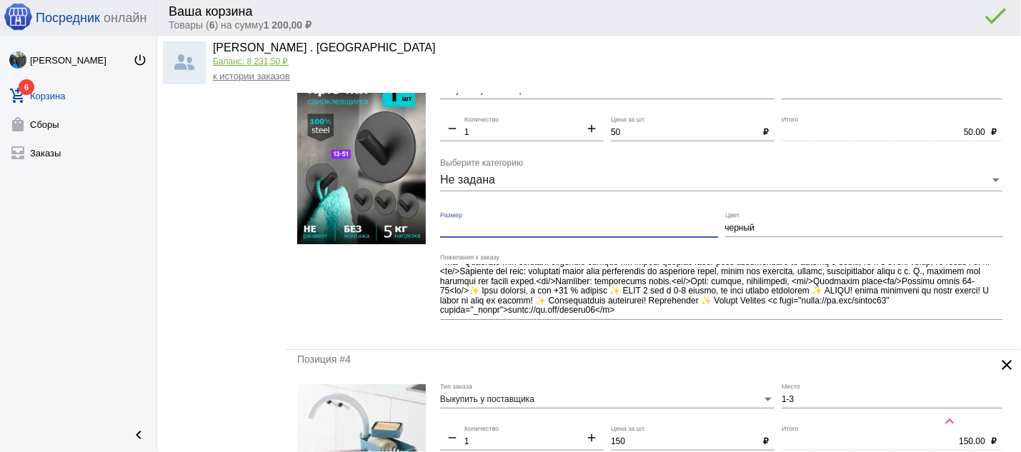
scroll to position [66, 0]
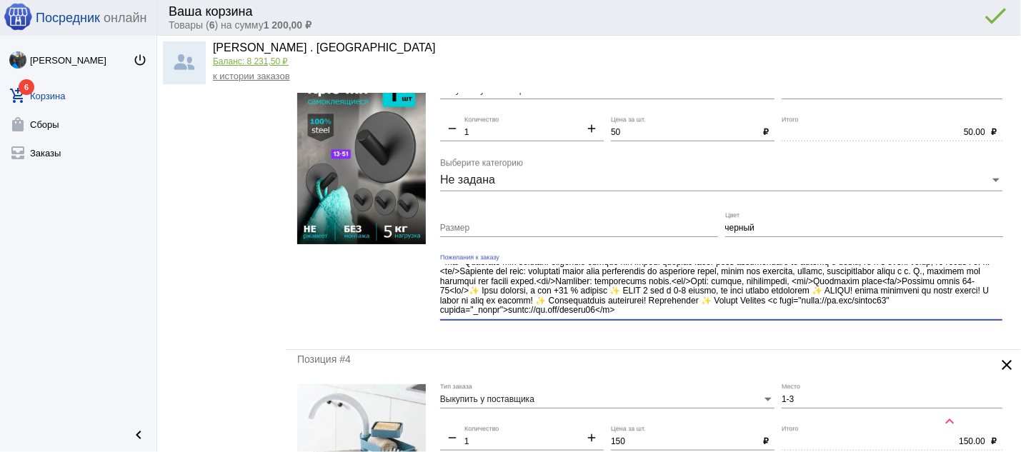
drag, startPoint x: 654, startPoint y: 297, endPoint x: 886, endPoint y: 332, distance: 235.0
click at [886, 317] on textarea "Пожелания к заказу" at bounding box center [721, 290] width 563 height 53
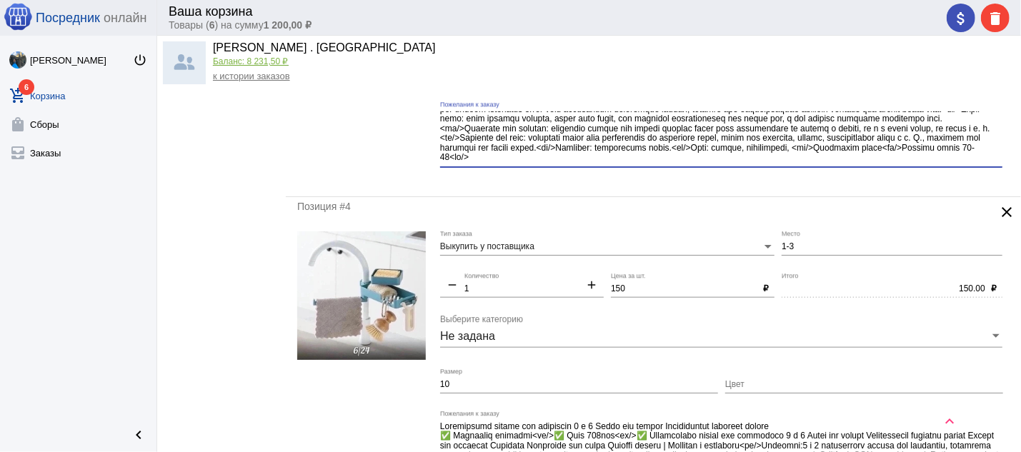
scroll to position [969, 0]
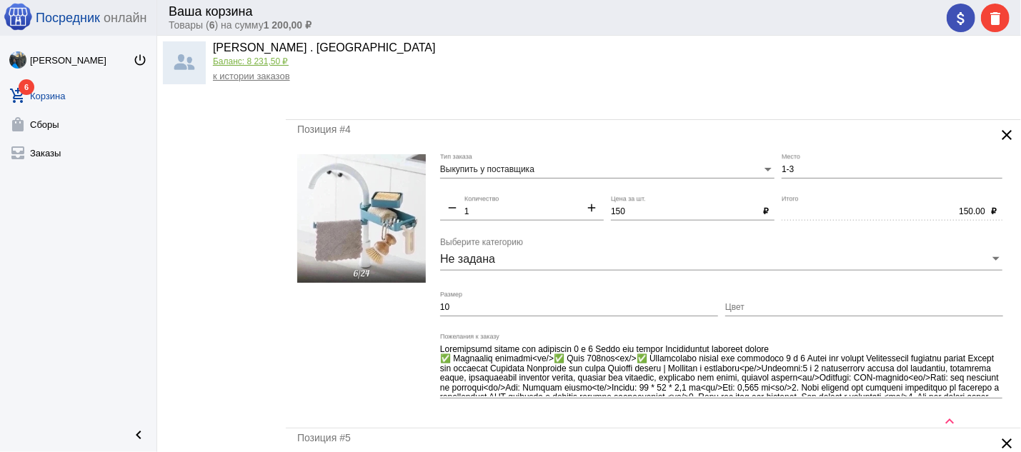
type textarea "Самоклеящиеся крючок 🔥🔥🔥🔥🔥🔥 Самоклеящиеся крючок 🔥🔥🔥🔥🔥🔥<br/>Цена_49₽🔥🔥🔥🔥🔥<br/><…"
drag, startPoint x: 791, startPoint y: 172, endPoint x: 768, endPoint y: 174, distance: 22.9
click at [782, 174] on input "1-3" at bounding box center [892, 170] width 221 height 10
type input "6-24"
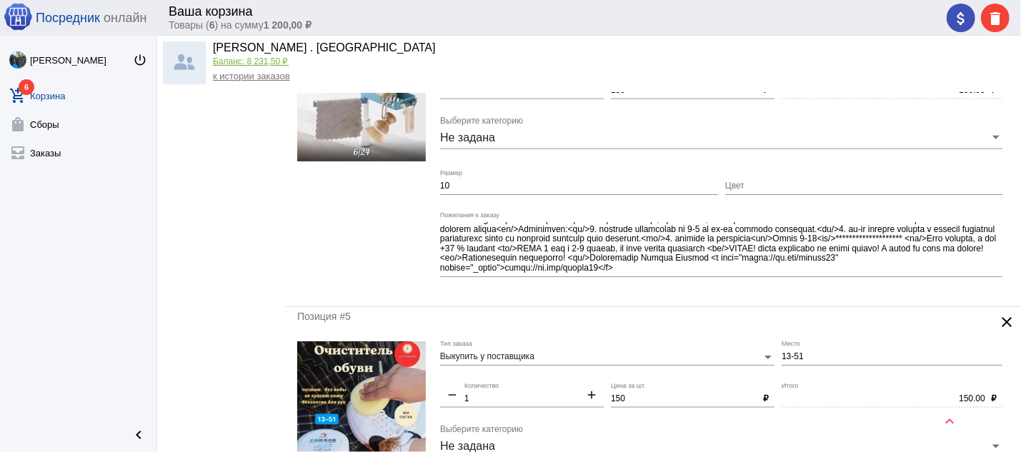
scroll to position [1122, 0]
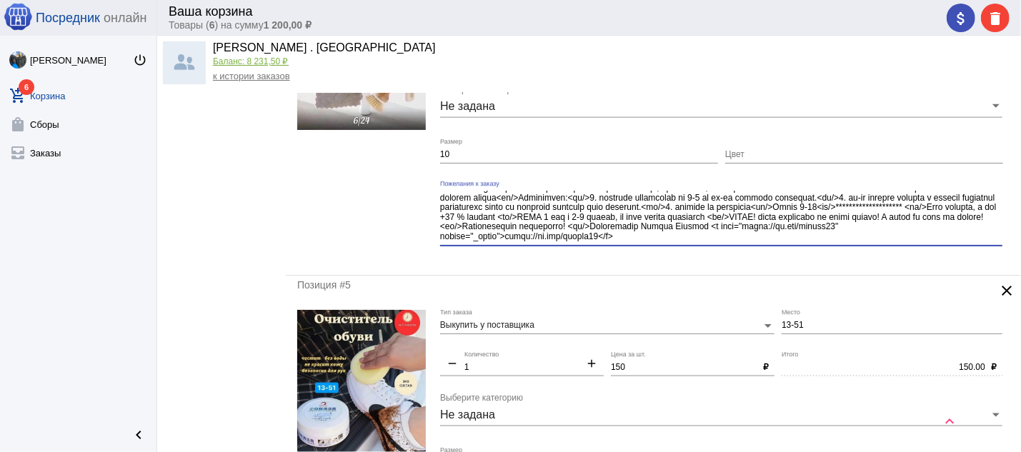
drag, startPoint x: 685, startPoint y: 221, endPoint x: 1021, endPoint y: 269, distance: 339.3
click at [1003, 244] on textarea "Пожелания к заказу" at bounding box center [721, 217] width 563 height 53
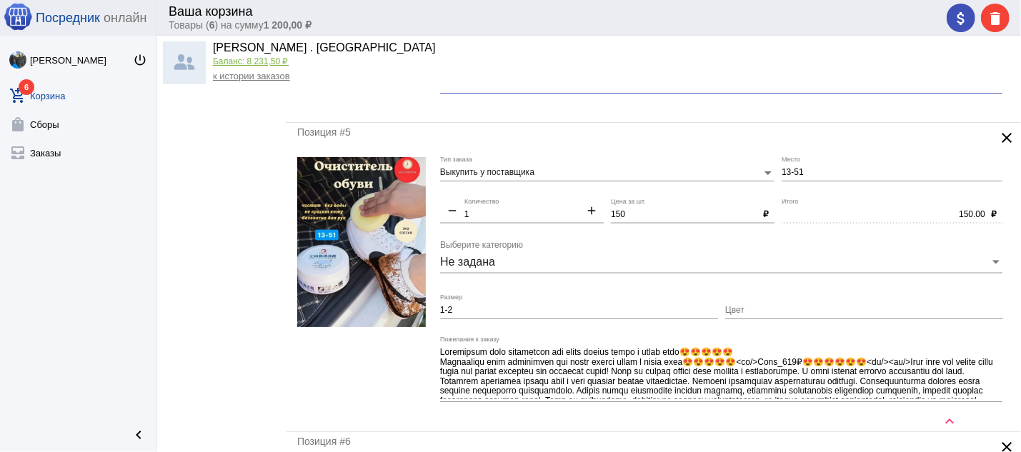
scroll to position [1275, 0]
type textarea "Вращающаяся стойка для смесителя 3 в 1 Полка для тряпки Многослойная кухонная с…"
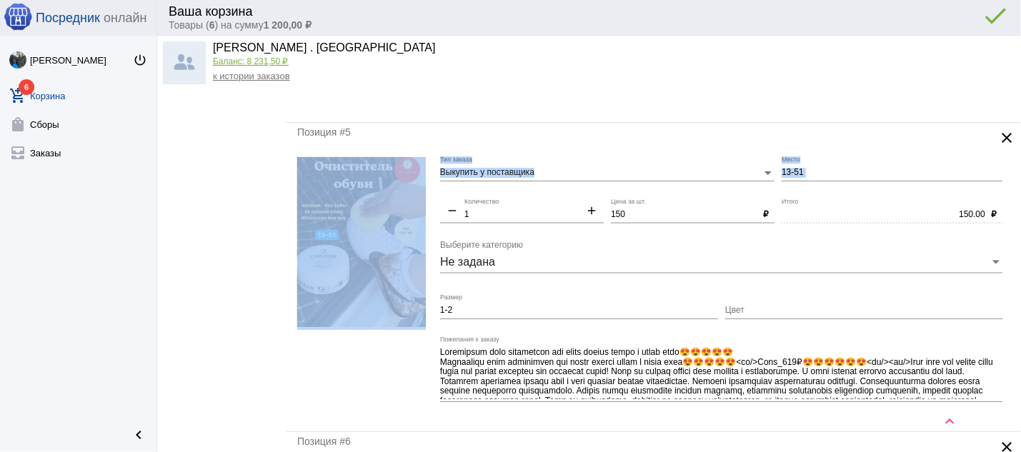
drag, startPoint x: 515, startPoint y: 309, endPoint x: 374, endPoint y: 309, distance: 140.8
drag, startPoint x: 461, startPoint y: 308, endPoint x: 429, endPoint y: 312, distance: 32.4
click at [429, 312] on form "Выкупить у поставщика Тип заказа 13-51 Место remove 1 Количество add 150 Цена з…" at bounding box center [653, 288] width 713 height 263
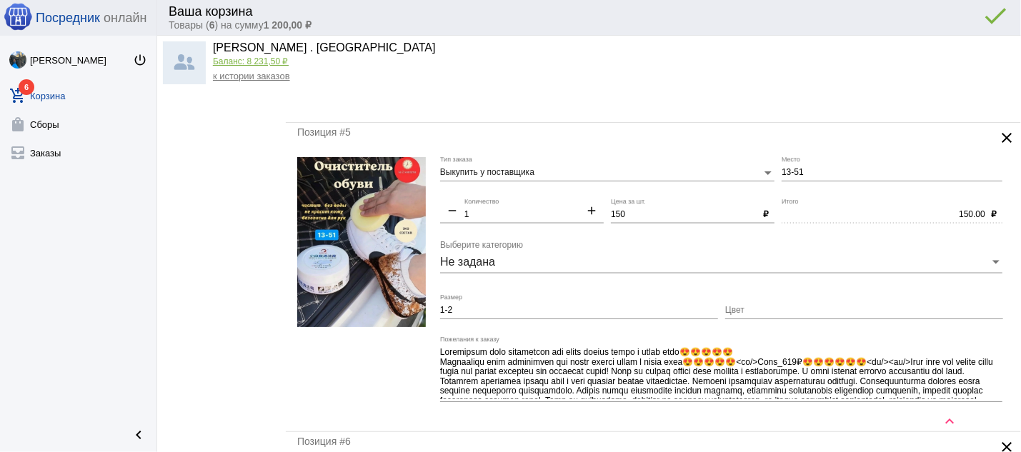
click at [460, 315] on input "1-2" at bounding box center [579, 311] width 278 height 10
drag, startPoint x: 462, startPoint y: 316, endPoint x: 425, endPoint y: 314, distance: 37.9
click at [440, 314] on input "1-2" at bounding box center [579, 311] width 278 height 10
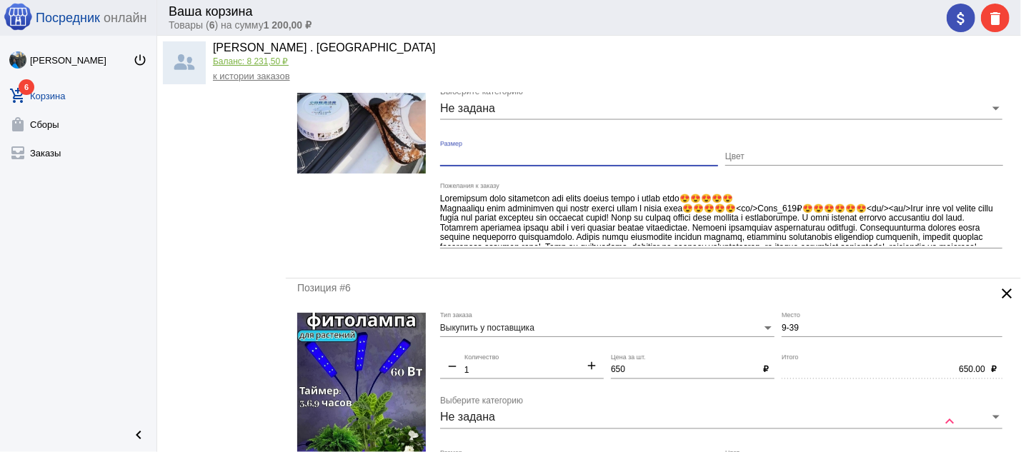
scroll to position [46, 0]
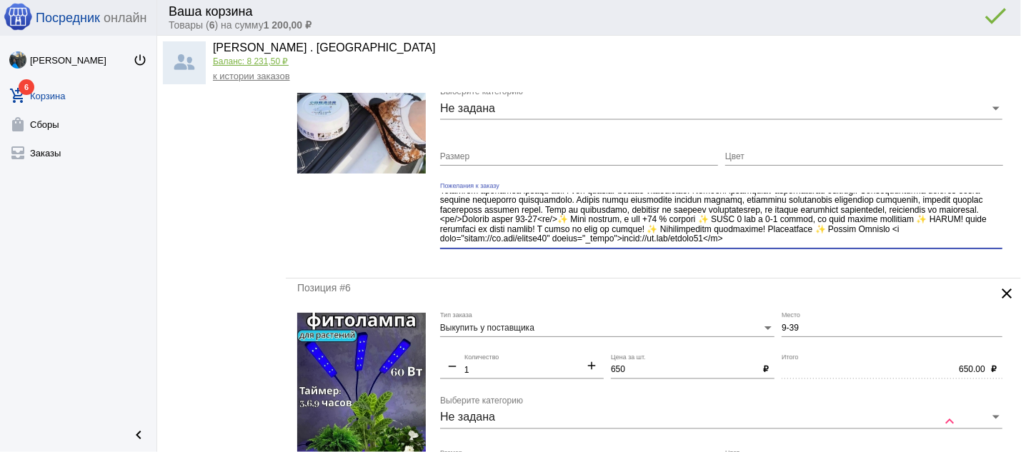
drag, startPoint x: 567, startPoint y: 223, endPoint x: 830, endPoint y: 254, distance: 264.9
click at [830, 246] on textarea "Пожелания к заказу" at bounding box center [721, 219] width 563 height 53
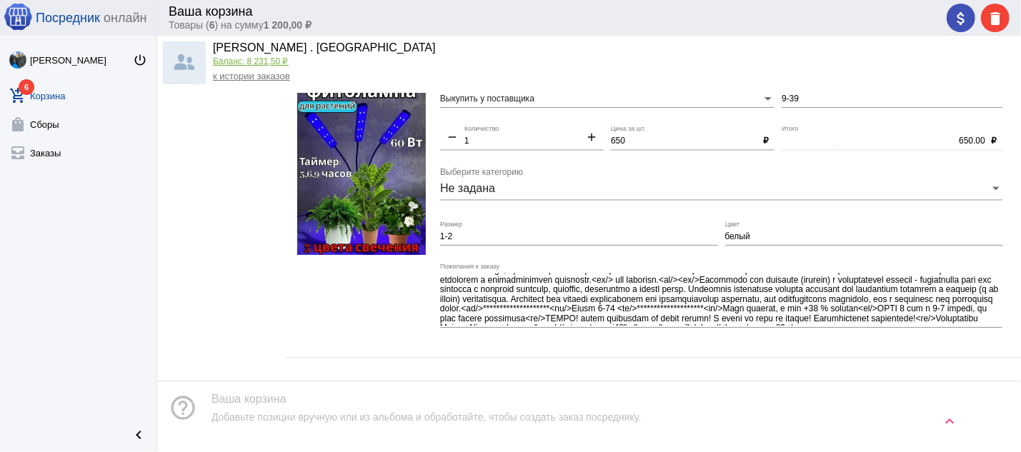
scroll to position [96, 0]
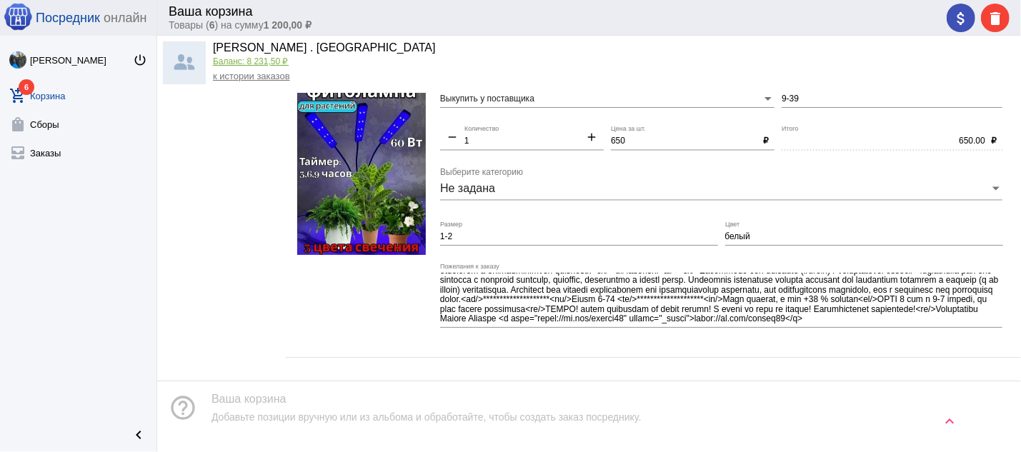
type textarea "Бесцветный крем очиститель для обуви мебели сумок и салон авто😍😍😍😍😍 Бесцветный …"
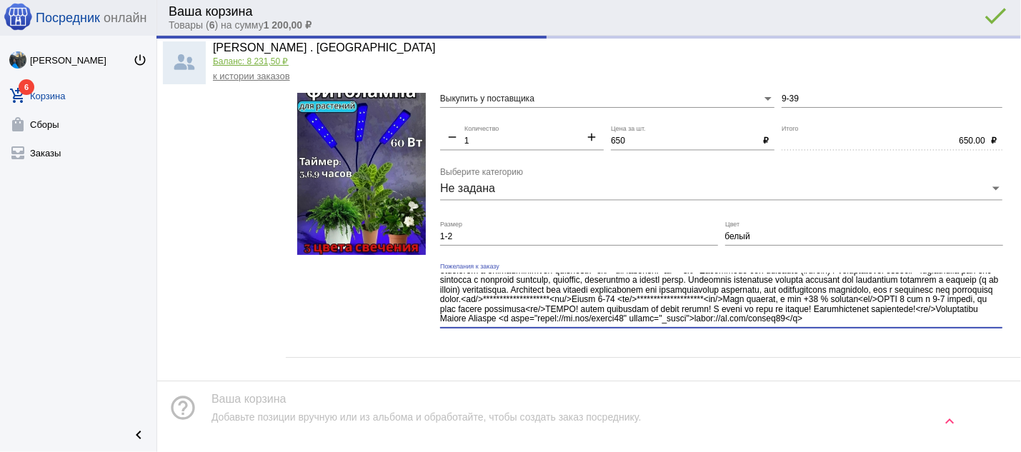
click at [726, 320] on textarea "Пожелания к заказу" at bounding box center [721, 299] width 563 height 53
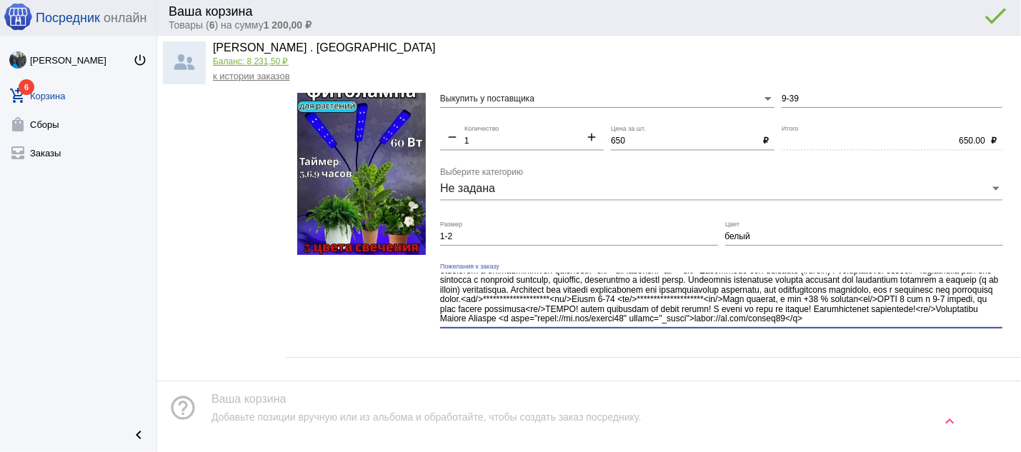
click at [856, 326] on textarea "Пожелания к заказу" at bounding box center [721, 299] width 563 height 53
drag, startPoint x: 871, startPoint y: 316, endPoint x: 896, endPoint y: 365, distance: 55.3
click at [896, 326] on textarea "Пожелания к заказу" at bounding box center [721, 299] width 563 height 53
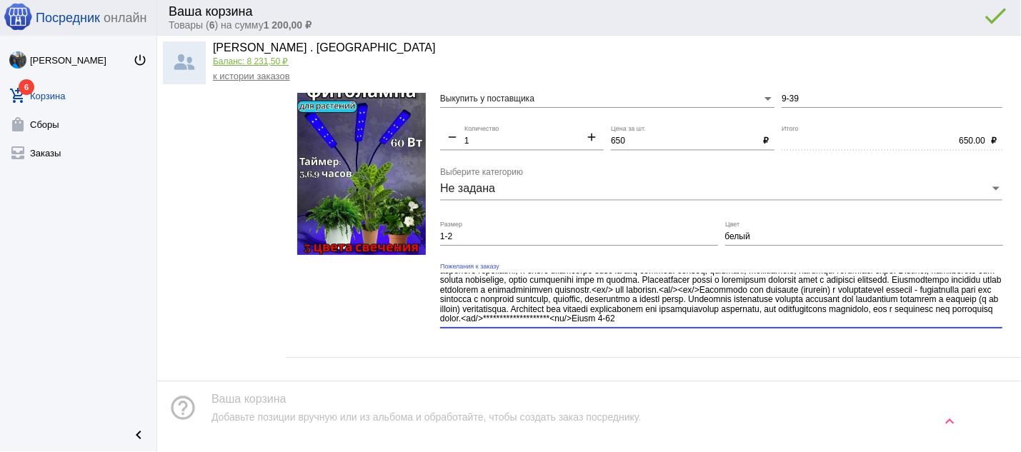
scroll to position [84, 0]
type textarea "Фитолампа для растений рассады полного спектра на прищепке Внимание!! акция <br…"
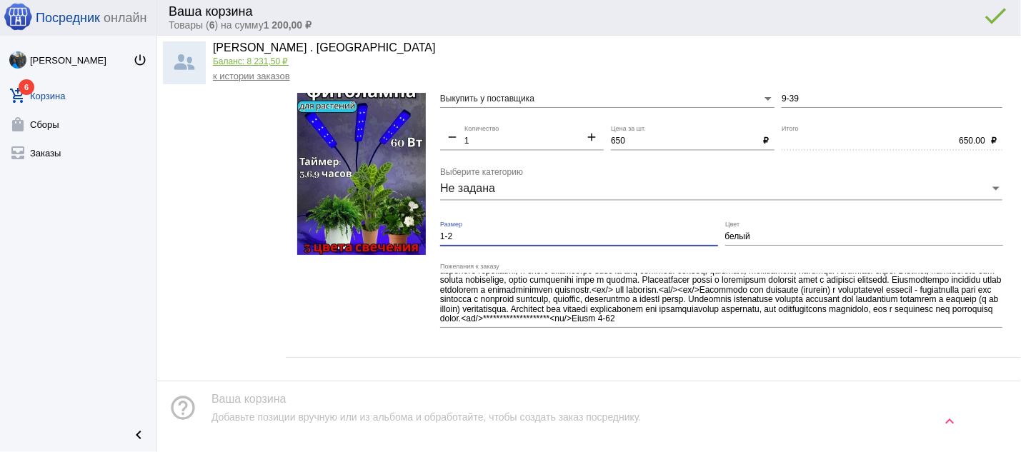
drag, startPoint x: 518, startPoint y: 239, endPoint x: 395, endPoint y: 234, distance: 123.8
click at [440, 234] on input "1-2" at bounding box center [579, 237] width 278 height 10
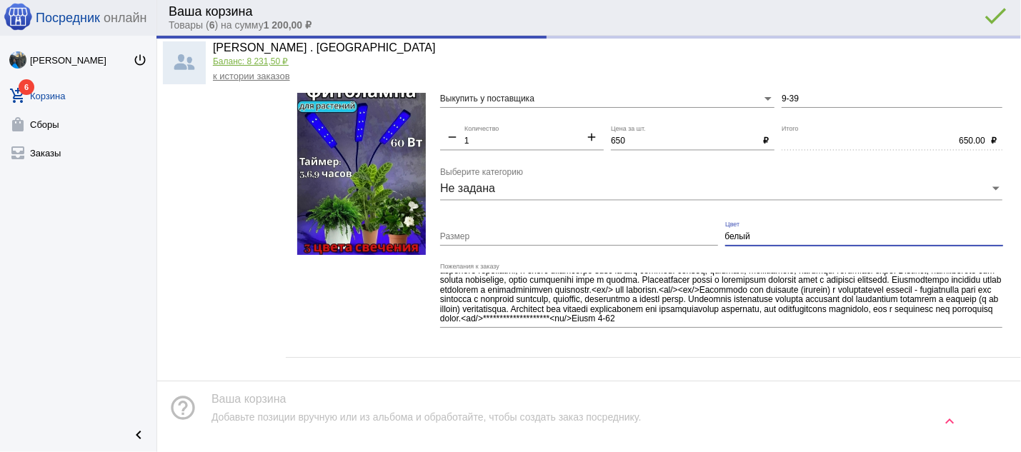
drag, startPoint x: 747, startPoint y: 245, endPoint x: 703, endPoint y: 245, distance: 44.3
click at [725, 242] on input "белый" at bounding box center [864, 237] width 278 height 10
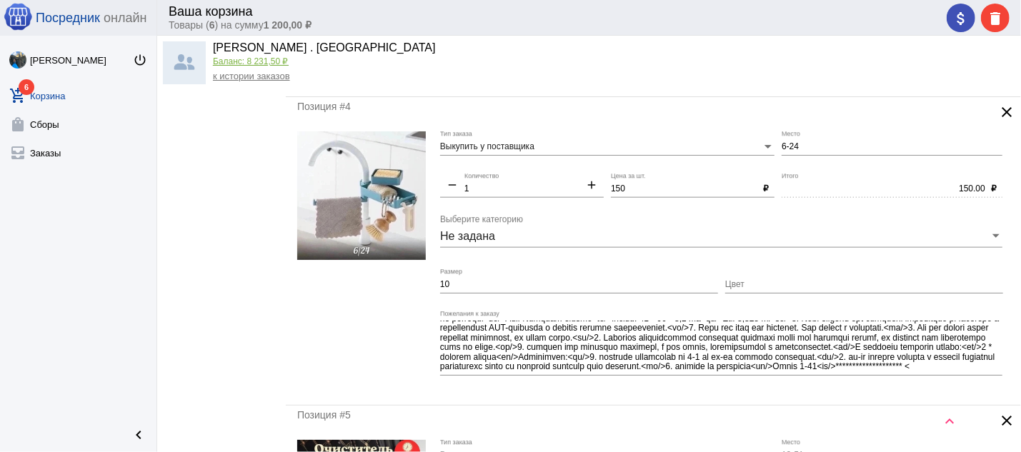
scroll to position [969, 0]
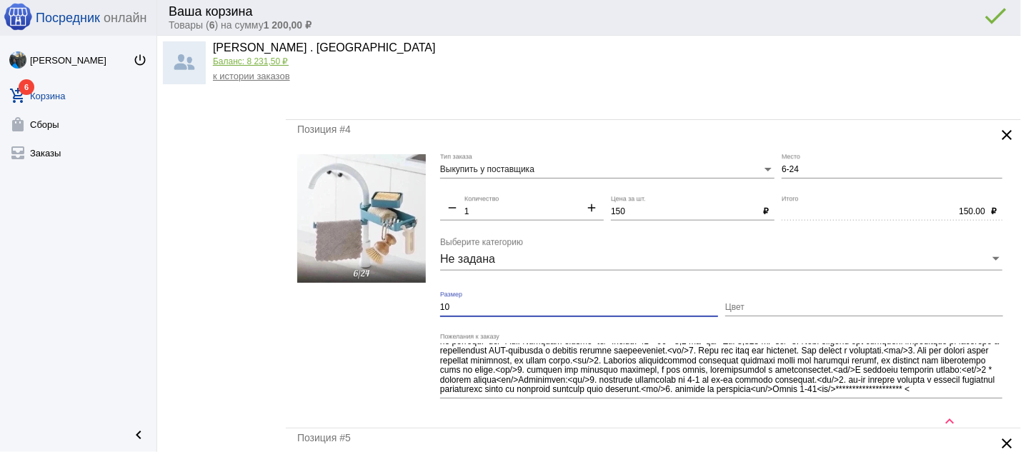
drag, startPoint x: 485, startPoint y: 312, endPoint x: 397, endPoint y: 309, distance: 87.2
click at [440, 309] on input "10" at bounding box center [579, 308] width 278 height 10
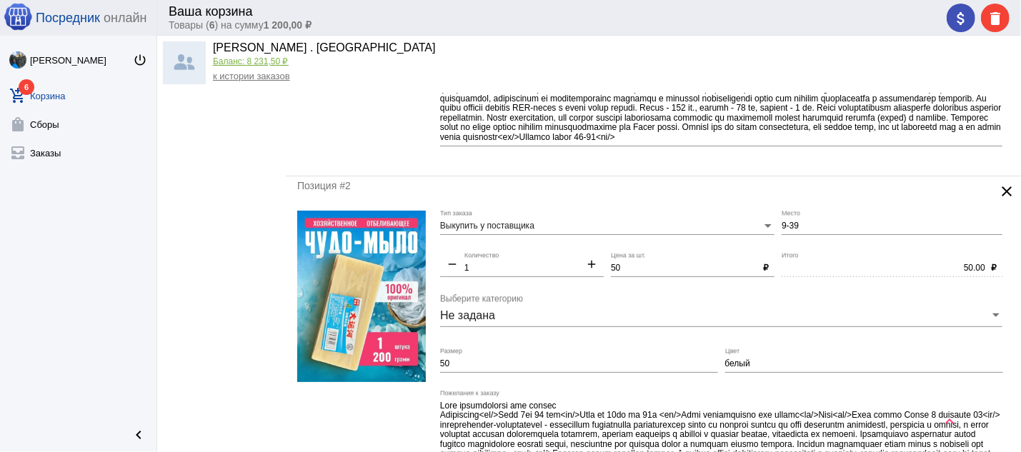
scroll to position [0, 0]
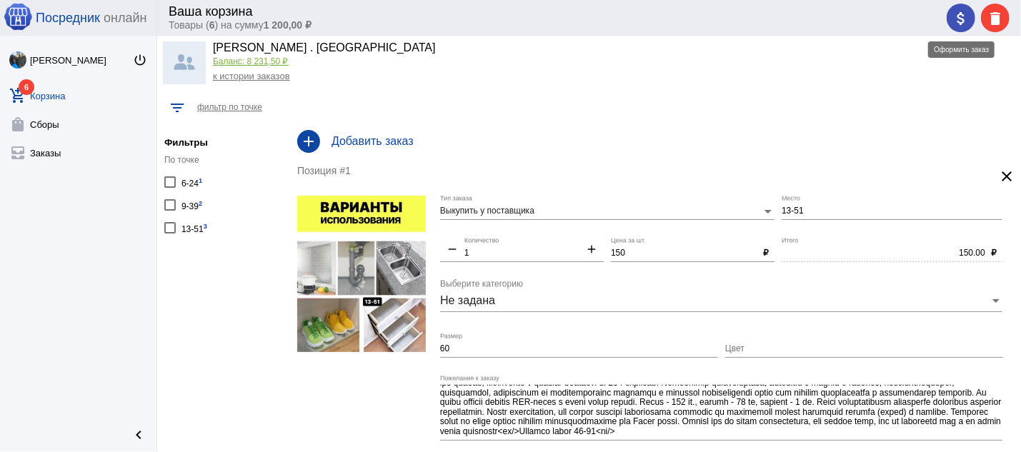
click at [959, 18] on mat-icon "attach_money" at bounding box center [961, 18] width 17 height 17
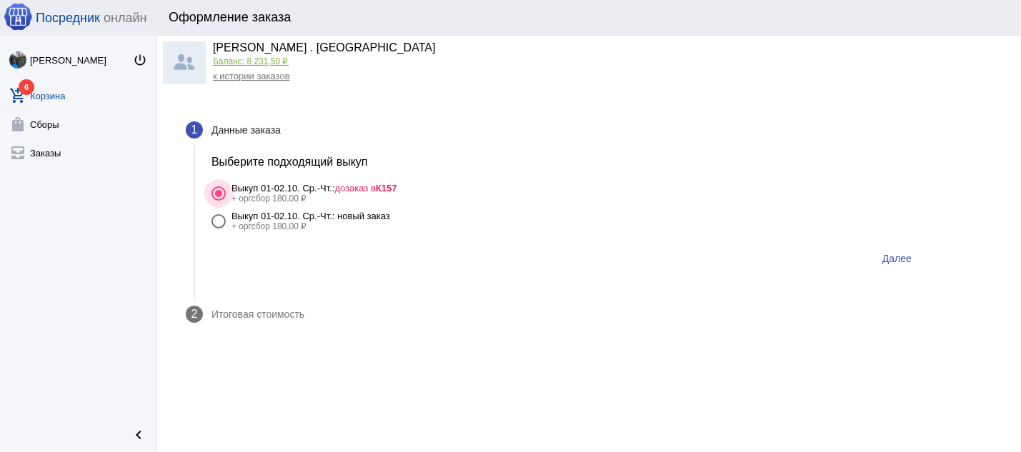
click at [390, 186] on b "К157" at bounding box center [386, 188] width 21 height 11
click at [219, 201] on input "Выкуп 01-02.10. Ср.-Чт.: дозаказ в К157 + оргсбор 180,00 ₽" at bounding box center [218, 201] width 1 height 1
click at [906, 261] on span "Далее" at bounding box center [897, 258] width 29 height 11
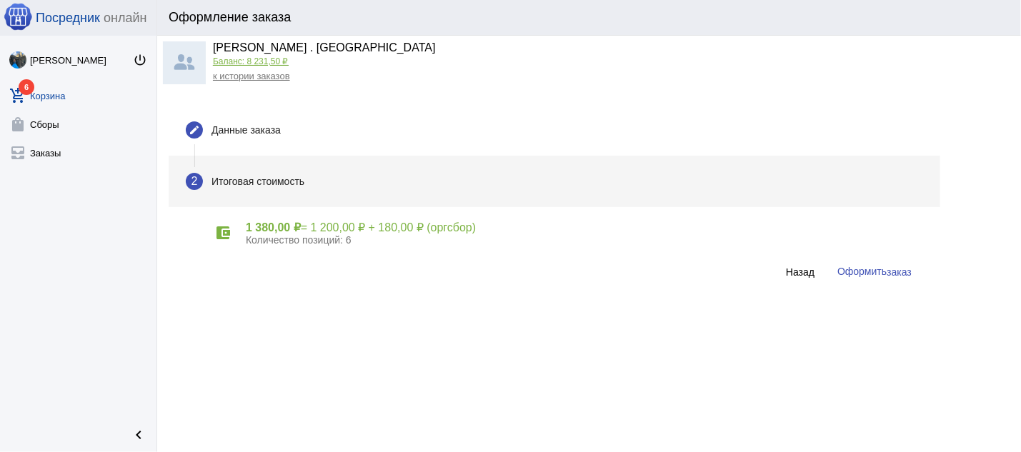
click at [901, 268] on span "заказ" at bounding box center [899, 272] width 25 height 11
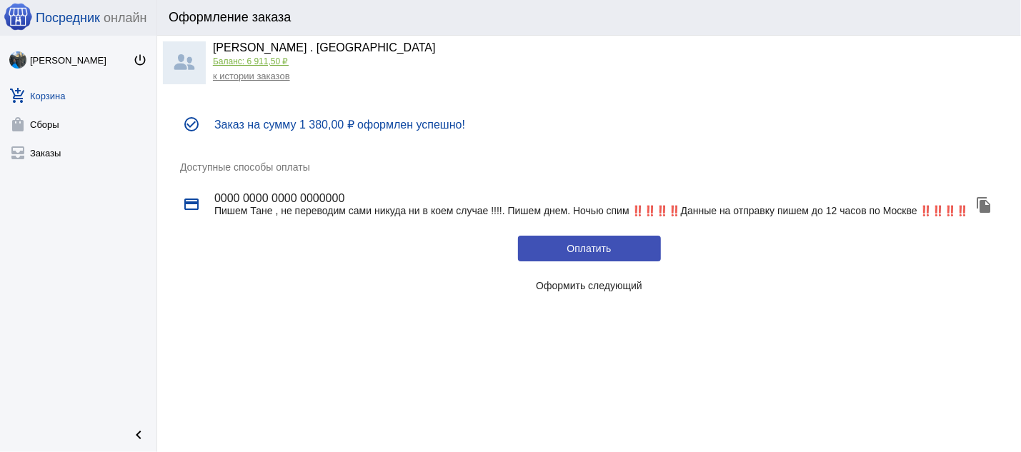
click at [265, 78] on link "к истории заказов" at bounding box center [251, 76] width 77 height 11
